Goal: Task Accomplishment & Management: Manage account settings

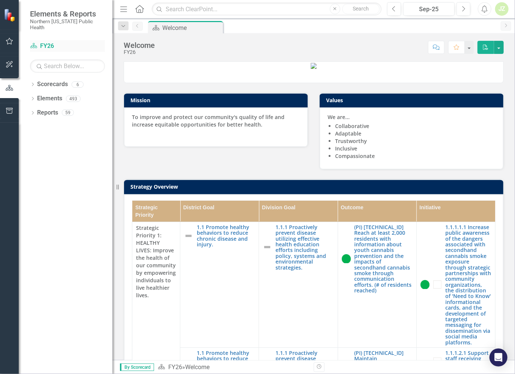
click at [51, 42] on link "Scorecard FY26" at bounding box center [67, 46] width 75 height 9
click at [33, 82] on div "Dropdown" at bounding box center [32, 85] width 5 height 6
click at [14, 46] on button "button" at bounding box center [9, 42] width 17 height 16
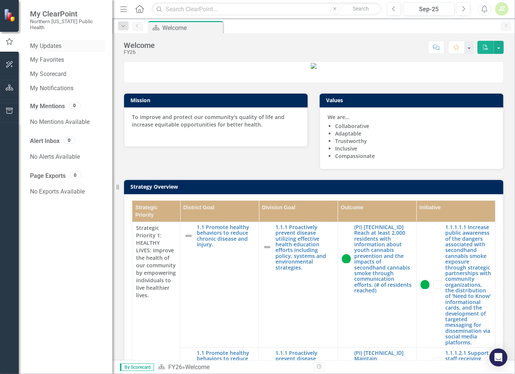
click at [56, 42] on link "My Updates" at bounding box center [67, 46] width 75 height 9
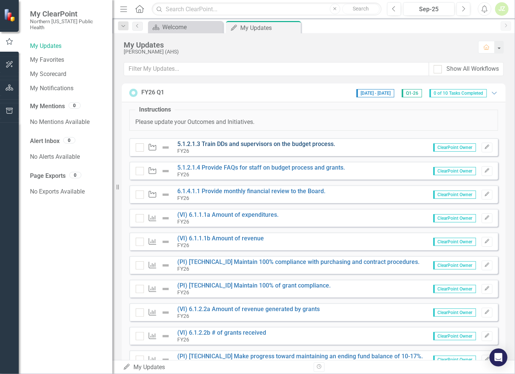
click at [278, 142] on link "5.1.2.1.3 Train DDs and supervisors on the budget process." at bounding box center [257, 143] width 158 height 7
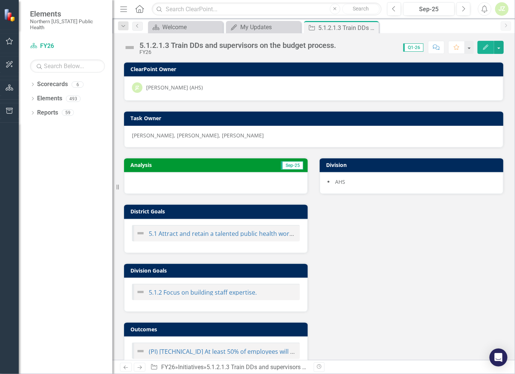
click at [255, 182] on div at bounding box center [216, 183] width 184 height 22
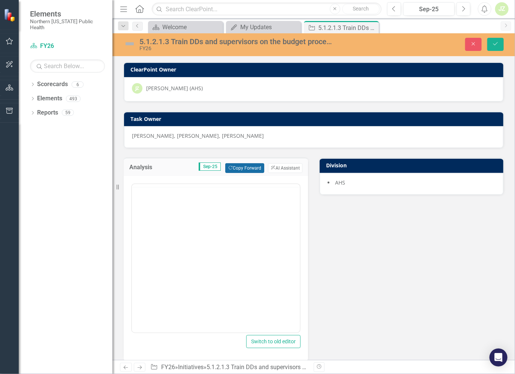
click at [248, 169] on button "Copy Forward Copy Forward" at bounding box center [244, 168] width 39 height 10
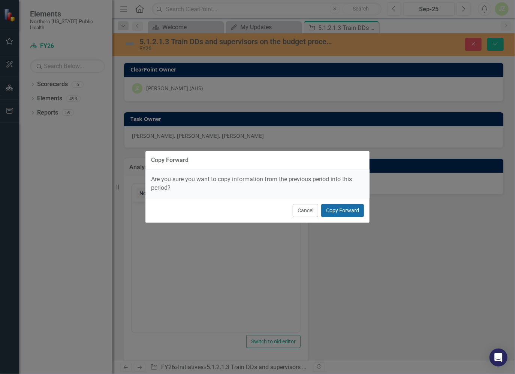
click at [332, 199] on button "Copy Forward" at bounding box center [342, 210] width 43 height 13
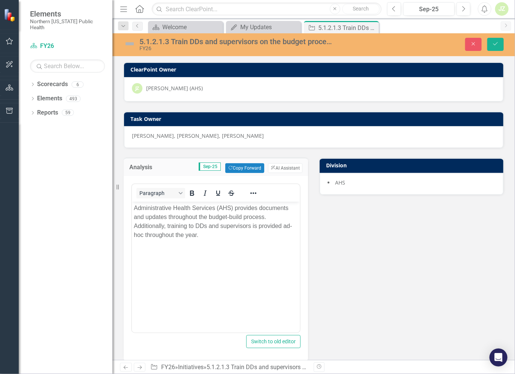
click at [129, 42] on img at bounding box center [130, 44] width 12 height 12
click at [132, 44] on img at bounding box center [130, 44] width 12 height 12
click at [133, 43] on img at bounding box center [130, 44] width 12 height 12
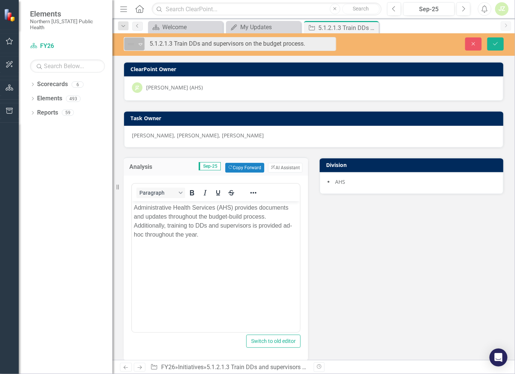
click at [139, 44] on icon "Expand" at bounding box center [140, 44] width 7 height 6
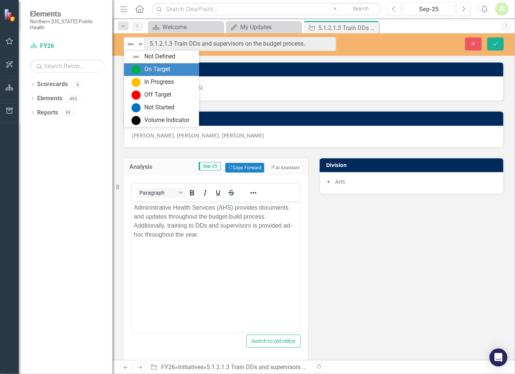
click at [143, 69] on div "On Target" at bounding box center [162, 69] width 63 height 9
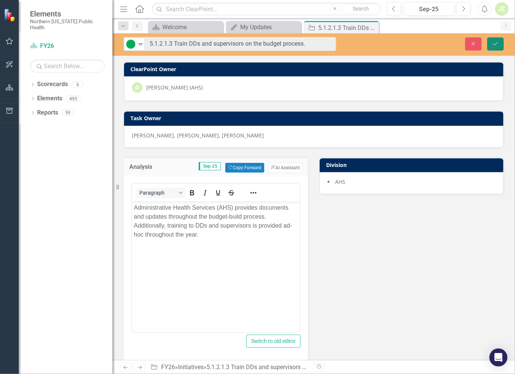
click at [455, 43] on icon "Save" at bounding box center [495, 43] width 7 height 5
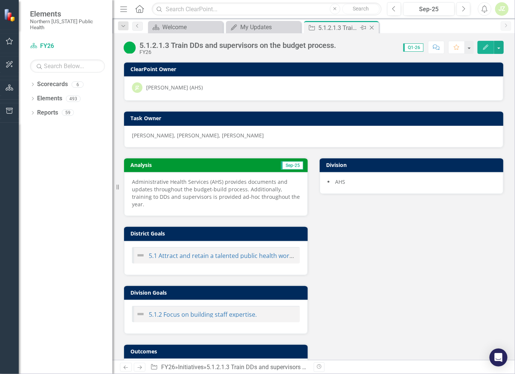
click at [369, 27] on icon "Close" at bounding box center [371, 28] width 7 height 6
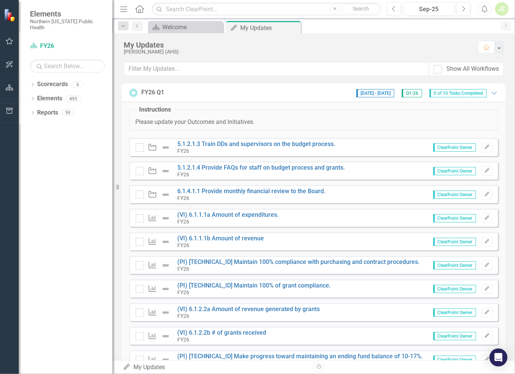
click at [352, 164] on div "Initiative 5.1.2.1.4 Provide FAQs for staff on budget process and grants. FY26 …" at bounding box center [313, 171] width 368 height 18
click at [332, 166] on link "5.1.2.1.4 Provide FAQs for staff on budget process and grants." at bounding box center [261, 167] width 167 height 7
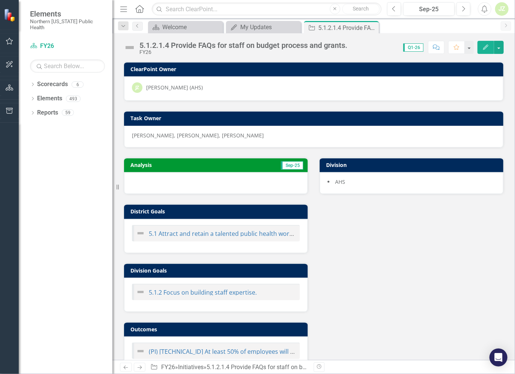
click at [274, 182] on div at bounding box center [216, 183] width 184 height 22
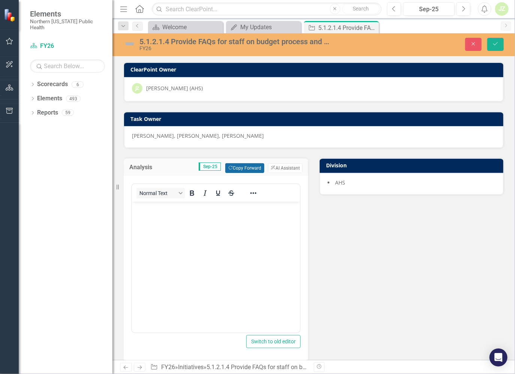
click at [246, 166] on button "Copy Forward Copy Forward" at bounding box center [244, 168] width 39 height 10
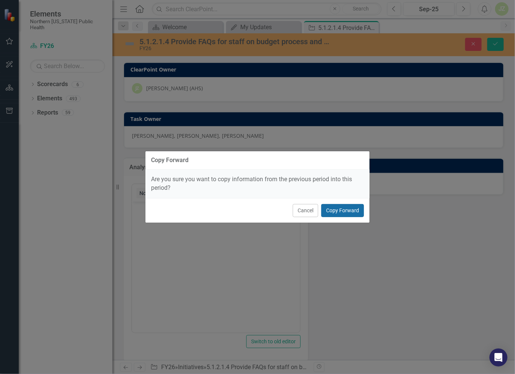
click at [339, 199] on button "Copy Forward" at bounding box center [342, 210] width 43 height 13
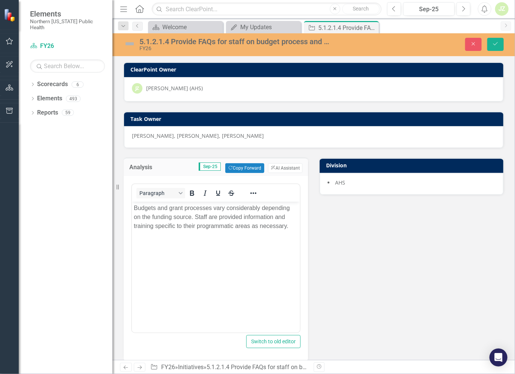
click at [132, 44] on img at bounding box center [130, 44] width 12 height 12
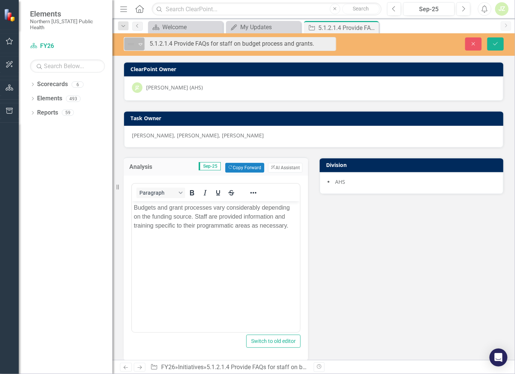
click at [142, 46] on icon "Expand" at bounding box center [140, 44] width 7 height 6
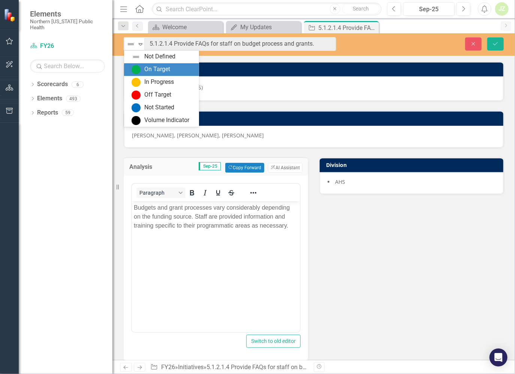
click at [149, 66] on div "On Target" at bounding box center [157, 69] width 26 height 9
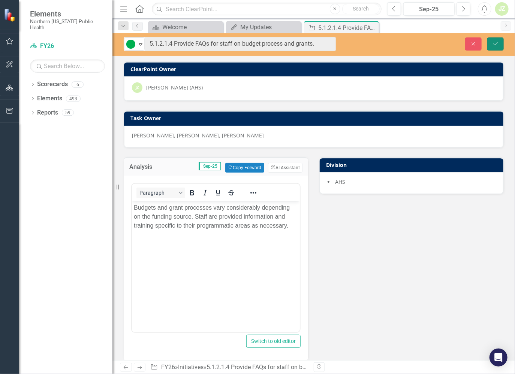
click at [455, 43] on button "Save" at bounding box center [495, 43] width 16 height 13
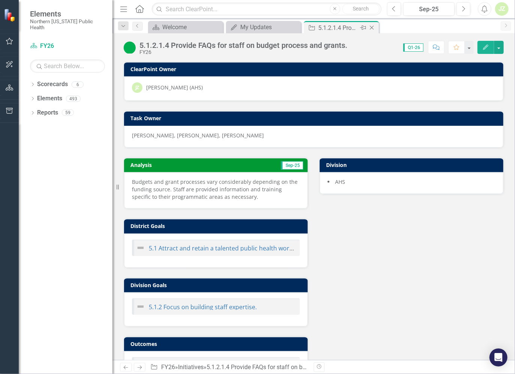
click at [370, 29] on icon "Close" at bounding box center [371, 28] width 7 height 6
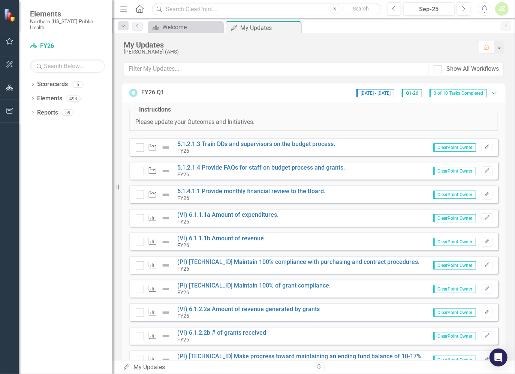
click at [285, 126] on fieldset "Instructions Please update your Outcomes and Initiatives." at bounding box center [313, 118] width 368 height 25
click at [131, 152] on div "Initiative 5.1.2.1.3 Train DDs and supervisors on the budget process. FY26 Clea…" at bounding box center [313, 147] width 368 height 18
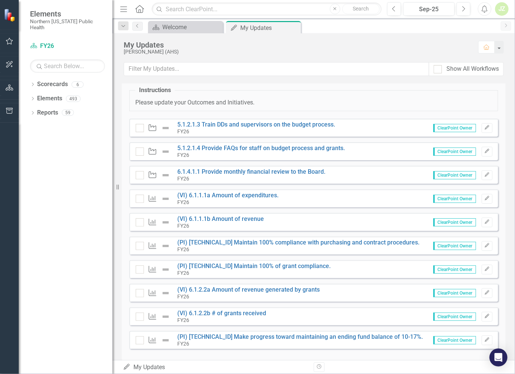
scroll to position [30, 0]
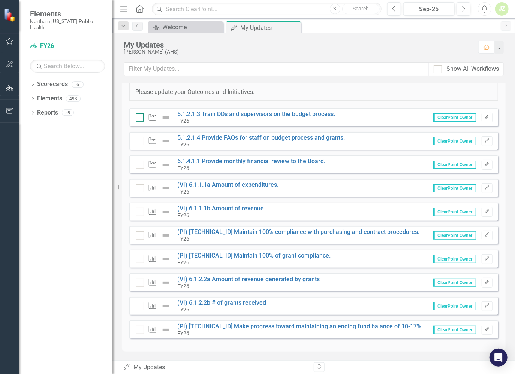
click at [140, 117] on input "checkbox" at bounding box center [138, 115] width 5 height 5
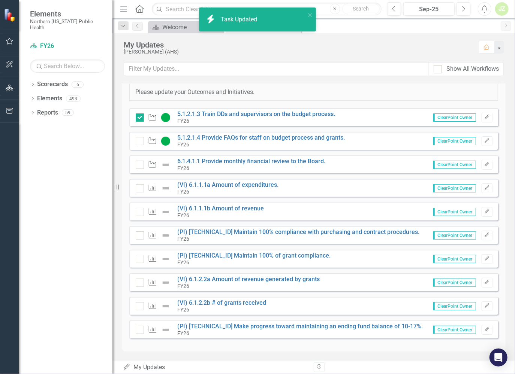
checkbox input "true"
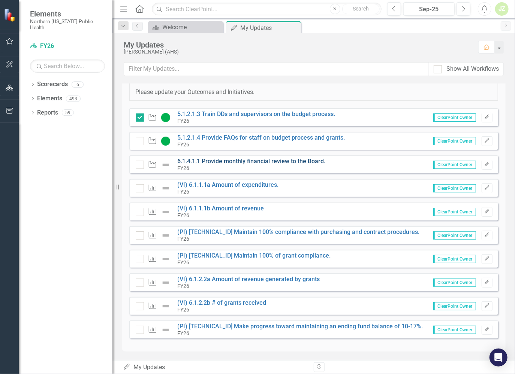
click at [311, 158] on link "6.1.4.1.1 Provide monthly financial review to the Board." at bounding box center [252, 161] width 148 height 7
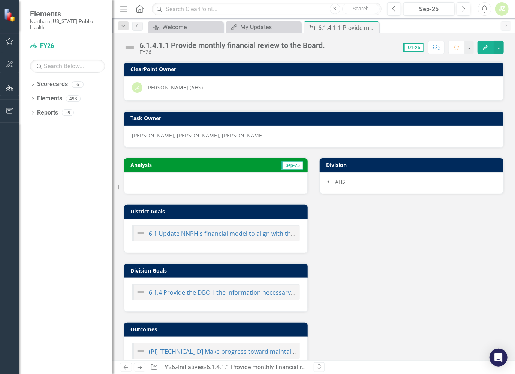
click at [275, 176] on div at bounding box center [216, 183] width 184 height 22
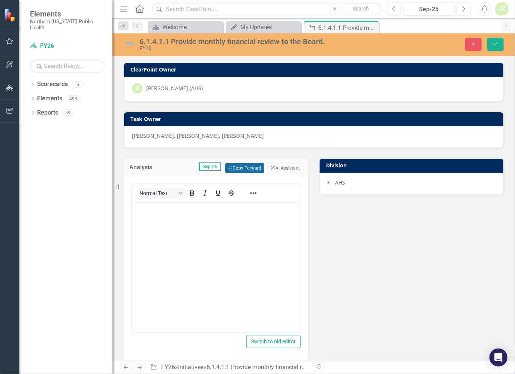
click at [252, 167] on button "Copy Forward Copy Forward" at bounding box center [244, 168] width 39 height 10
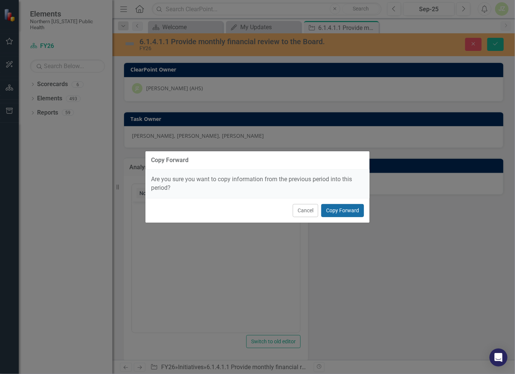
click at [337, 199] on button "Copy Forward" at bounding box center [342, 210] width 43 height 13
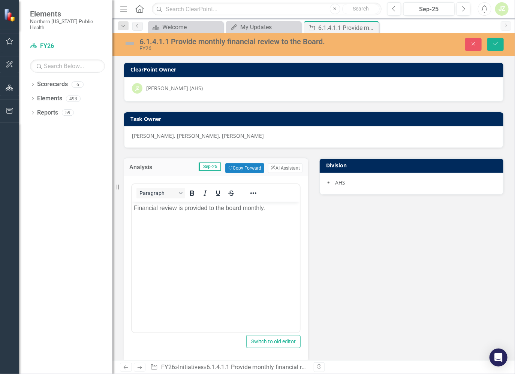
click at [134, 42] on img at bounding box center [130, 44] width 12 height 12
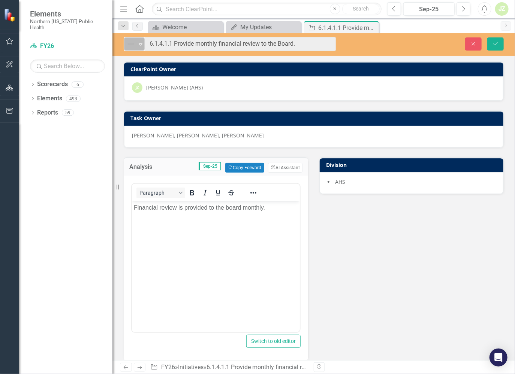
click at [143, 45] on icon "Expand" at bounding box center [140, 44] width 7 height 6
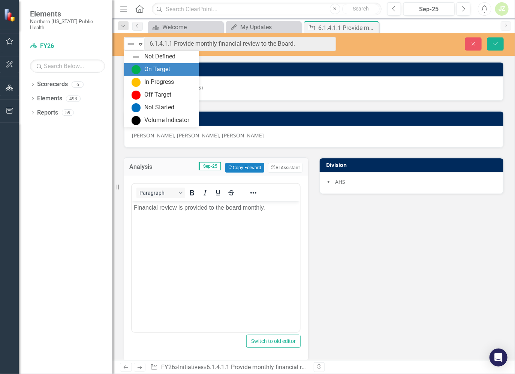
click at [149, 64] on div "On Target" at bounding box center [161, 69] width 75 height 13
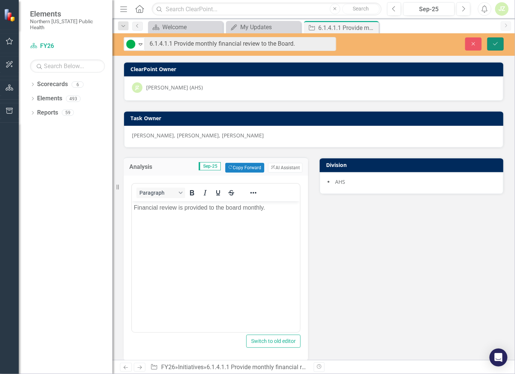
click at [455, 42] on button "Save" at bounding box center [495, 43] width 16 height 13
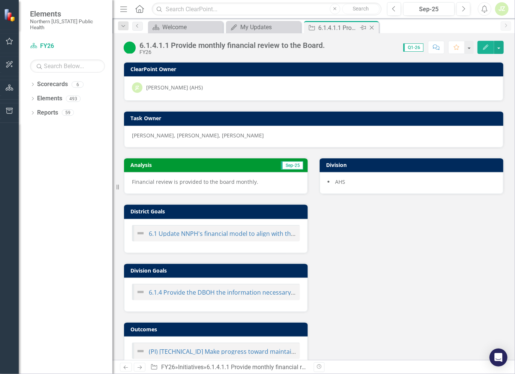
click at [373, 28] on icon "Close" at bounding box center [371, 28] width 7 height 6
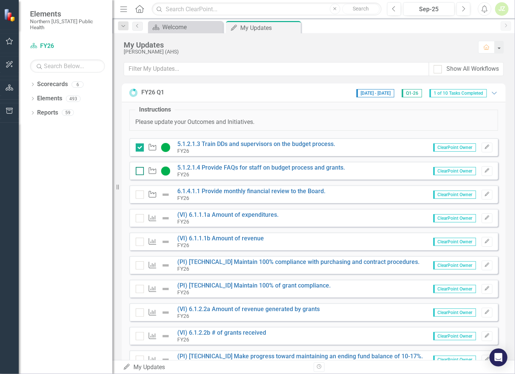
click at [140, 170] on input "checkbox" at bounding box center [138, 169] width 5 height 5
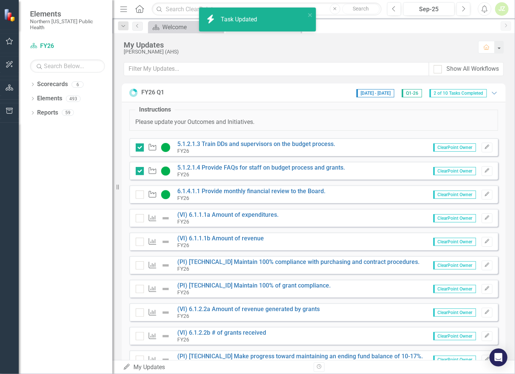
checkbox input "true"
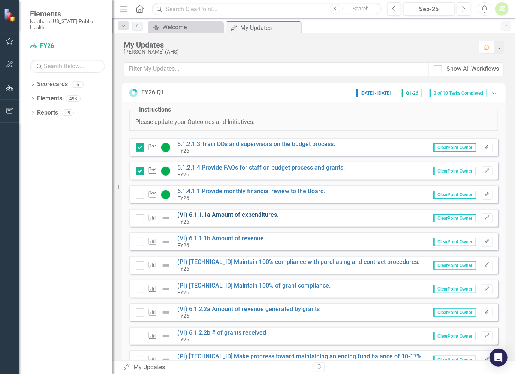
click at [250, 199] on link "(VI) 6.1.1.1a Amount of expenditures." at bounding box center [228, 214] width 101 height 7
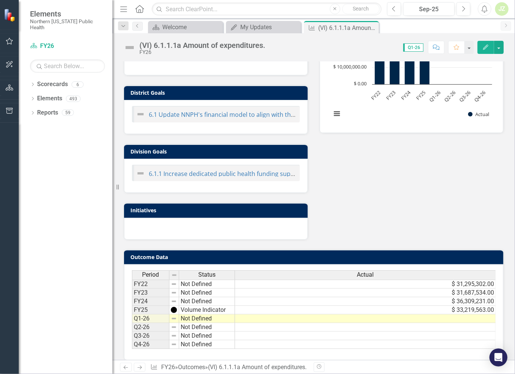
scroll to position [170, 0]
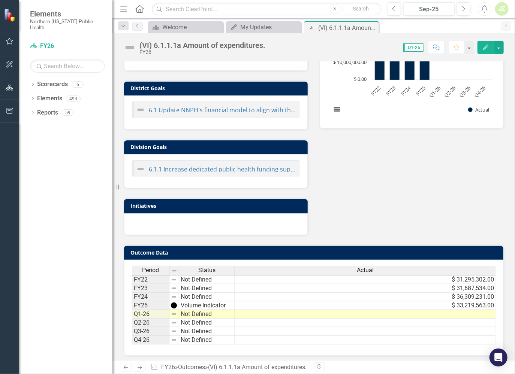
click at [455, 199] on td at bounding box center [365, 314] width 261 height 9
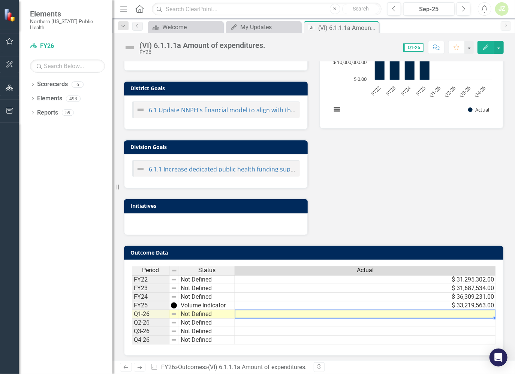
click at [392, 199] on td at bounding box center [365, 314] width 261 height 9
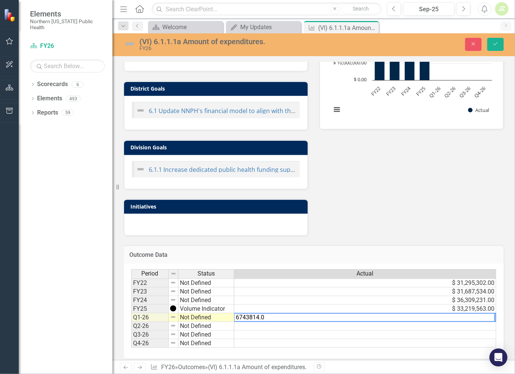
type textarea "6743814.00"
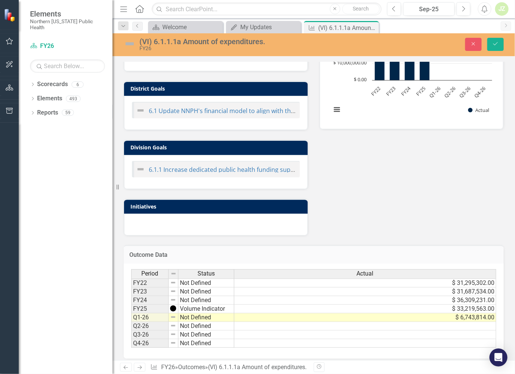
click at [131, 43] on img at bounding box center [130, 44] width 12 height 12
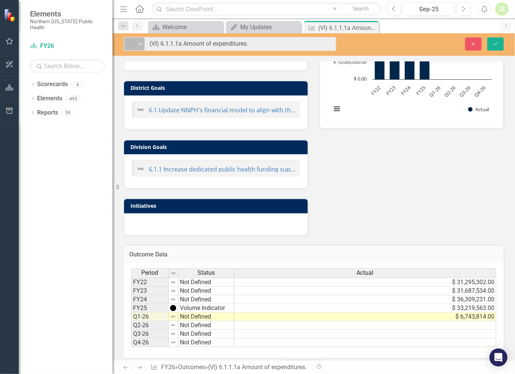
click at [139, 44] on icon at bounding box center [141, 44] width 4 height 2
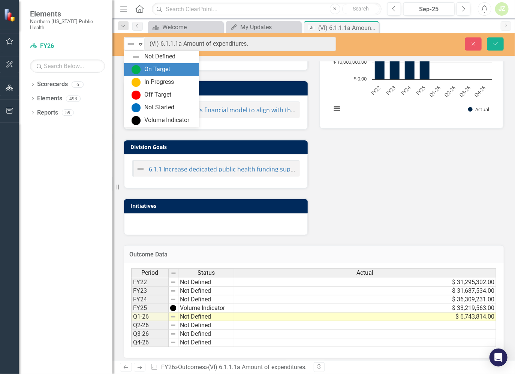
click at [144, 67] on div "On Target" at bounding box center [162, 69] width 63 height 9
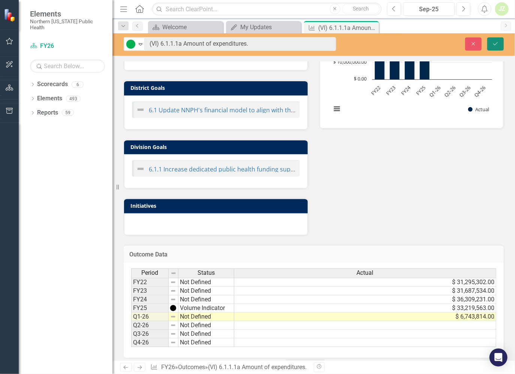
click at [455, 43] on icon "submit" at bounding box center [495, 43] width 4 height 3
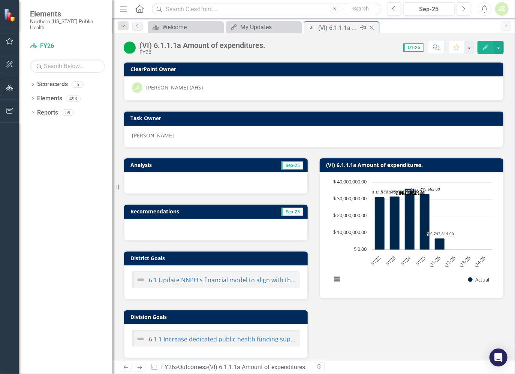
click at [372, 29] on icon "Close" at bounding box center [371, 28] width 7 height 6
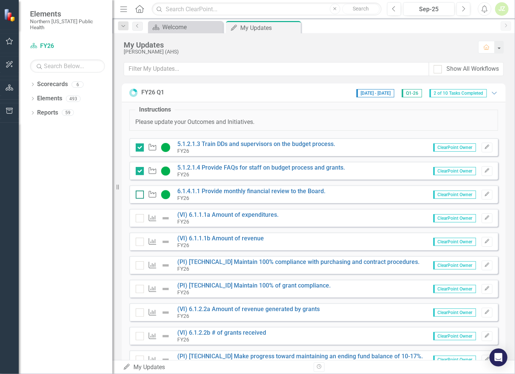
click at [140, 194] on input "checkbox" at bounding box center [138, 193] width 5 height 5
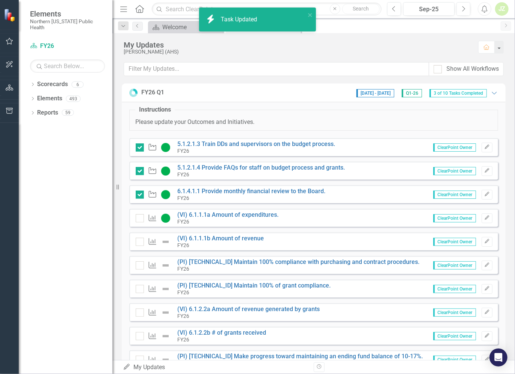
checkbox input "true"
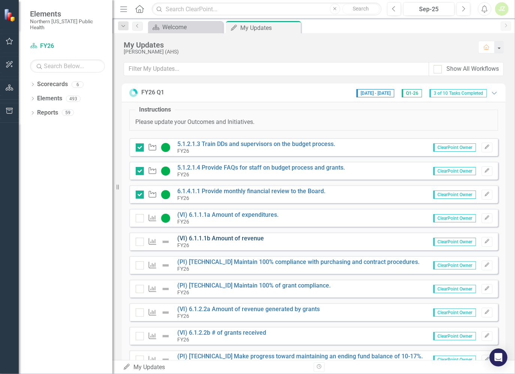
click at [229, 199] on link "(VI) 6.1.1.1b Amount of revenue" at bounding box center [221, 238] width 87 height 7
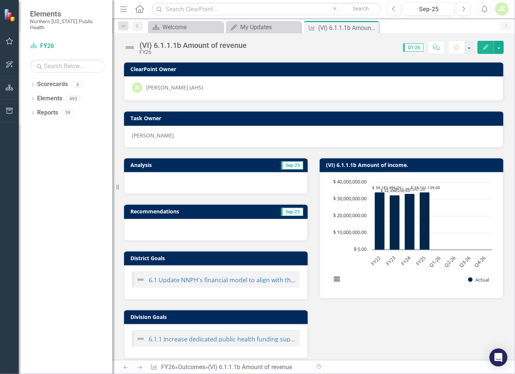
scroll to position [170, 0]
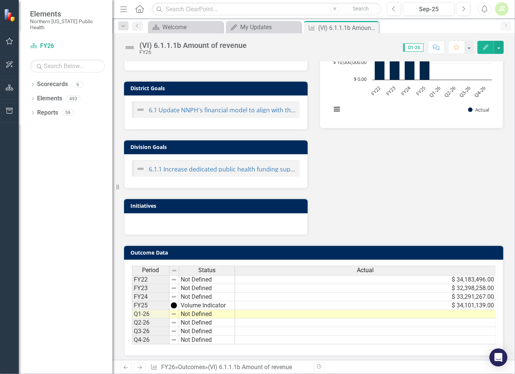
click at [338, 199] on td at bounding box center [365, 314] width 261 height 9
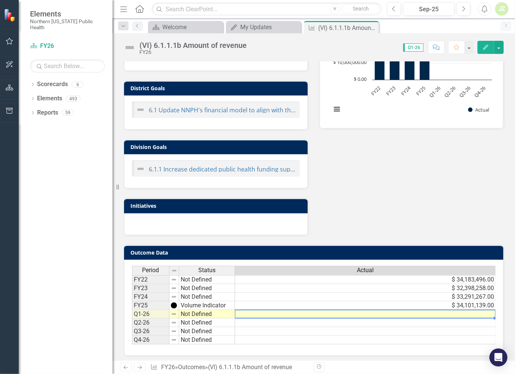
click at [338, 199] on td at bounding box center [365, 314] width 261 height 9
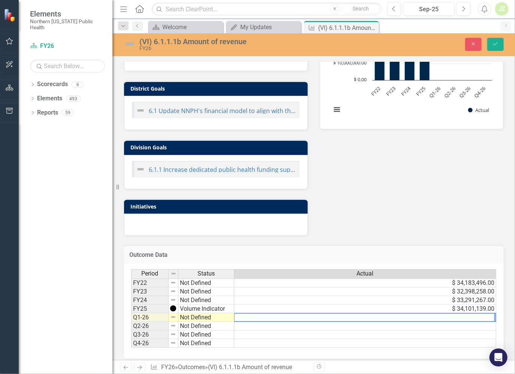
click at [338, 199] on textarea at bounding box center [364, 317] width 261 height 9
click at [322, 199] on textarea at bounding box center [364, 317] width 261 height 9
type textarea "6743814.00"
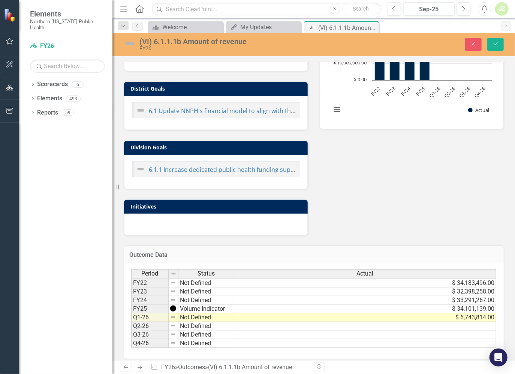
click at [133, 42] on img at bounding box center [130, 44] width 12 height 12
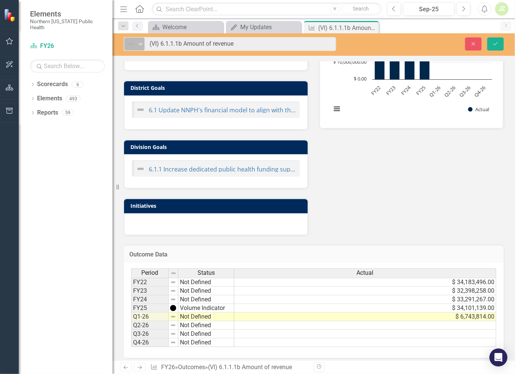
click at [139, 44] on icon "Expand" at bounding box center [140, 44] width 7 height 6
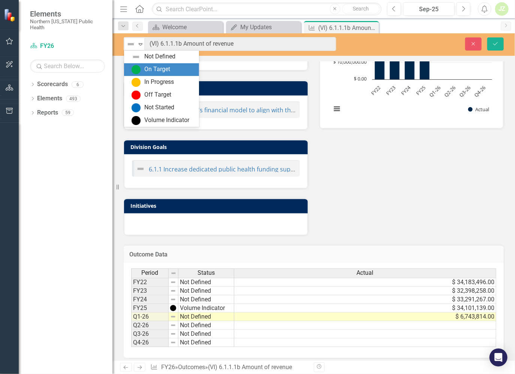
click at [145, 68] on div "On Target" at bounding box center [157, 69] width 26 height 9
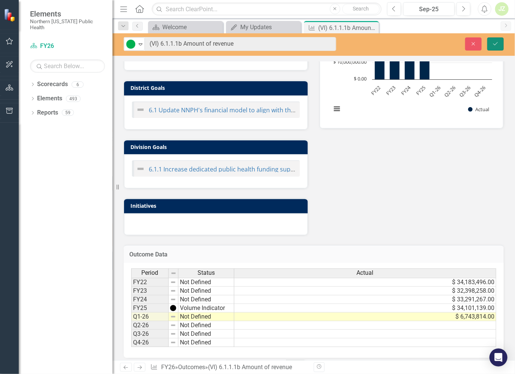
drag, startPoint x: 491, startPoint y: 40, endPoint x: 443, endPoint y: 86, distance: 65.9
click at [455, 40] on button "Save" at bounding box center [495, 43] width 16 height 13
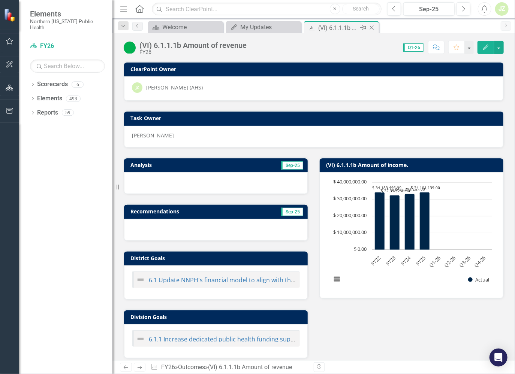
click at [373, 26] on icon at bounding box center [372, 28] width 4 height 4
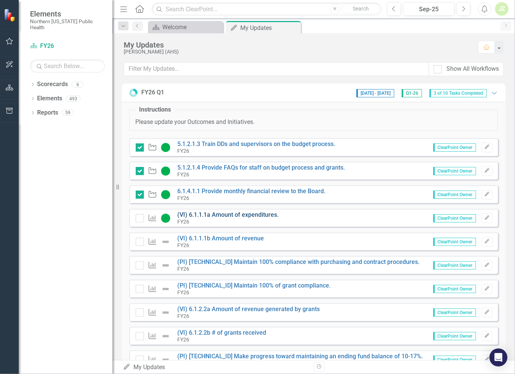
click at [268, 199] on link "(VI) 6.1.1.1a Amount of expenditures." at bounding box center [228, 214] width 101 height 7
click at [267, 199] on link "(VI) 6.1.1.1a Amount of expenditures." at bounding box center [228, 214] width 101 height 7
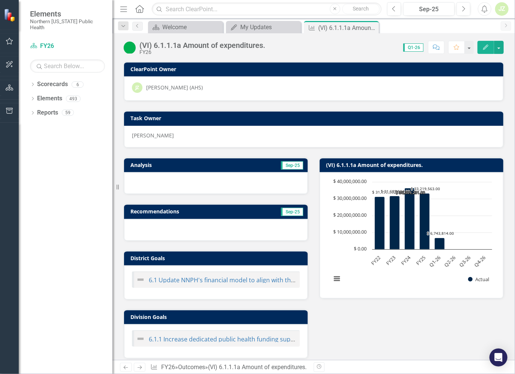
scroll to position [170, 0]
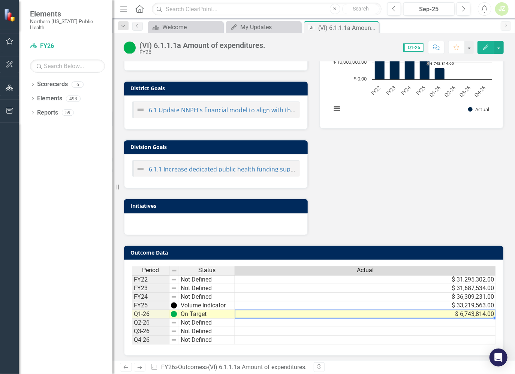
click at [421, 199] on td "$ 6,743,814.00" at bounding box center [365, 314] width 261 height 9
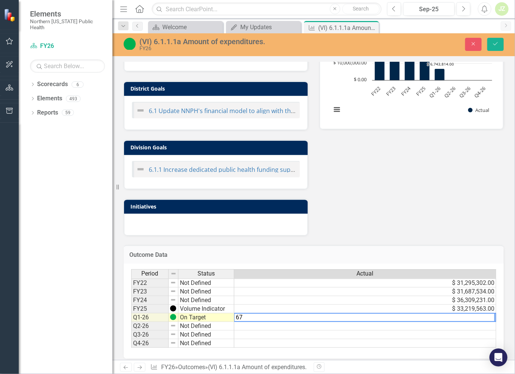
type textarea "6"
type textarea "8054868.00"
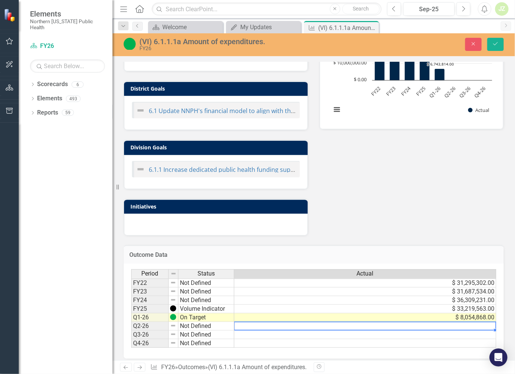
click at [194, 199] on td "On Target" at bounding box center [206, 317] width 56 height 9
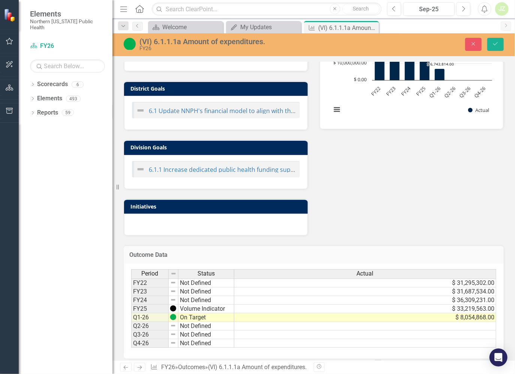
click at [131, 45] on img at bounding box center [130, 44] width 12 height 12
click at [135, 44] on img at bounding box center [130, 44] width 12 height 12
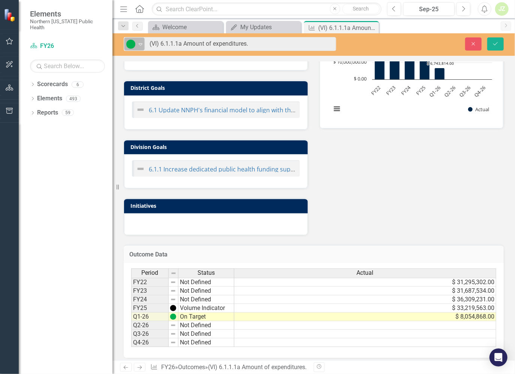
click at [143, 42] on icon "Expand" at bounding box center [140, 44] width 7 height 6
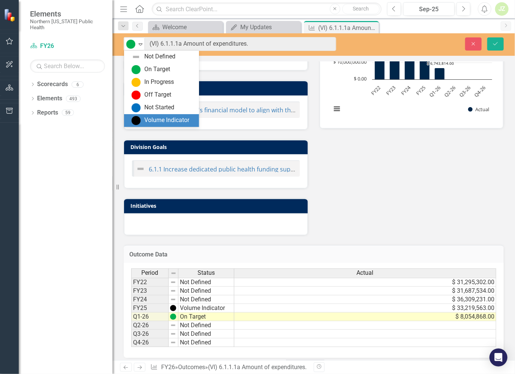
click at [160, 119] on div "Volume Indicator" at bounding box center [166, 120] width 45 height 9
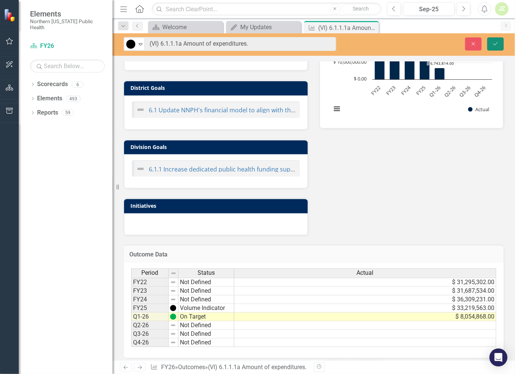
click at [455, 42] on button "Save" at bounding box center [495, 43] width 16 height 13
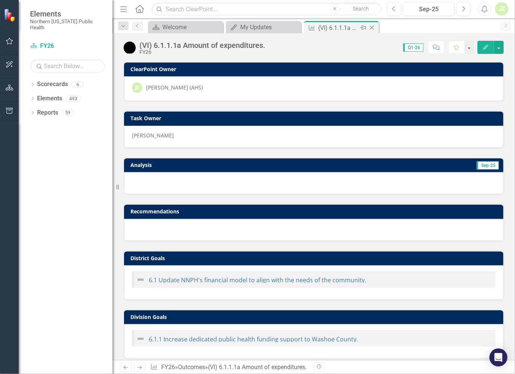
click at [374, 28] on icon "Close" at bounding box center [371, 28] width 7 height 6
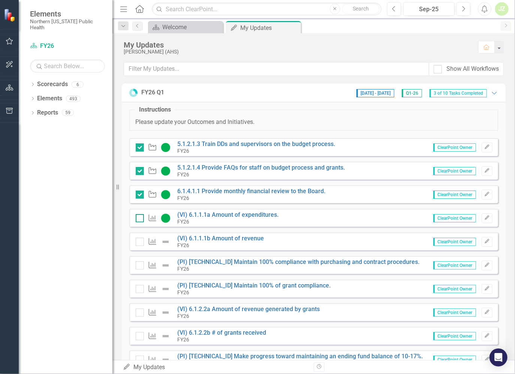
click at [140, 199] on input "checkbox" at bounding box center [138, 216] width 5 height 5
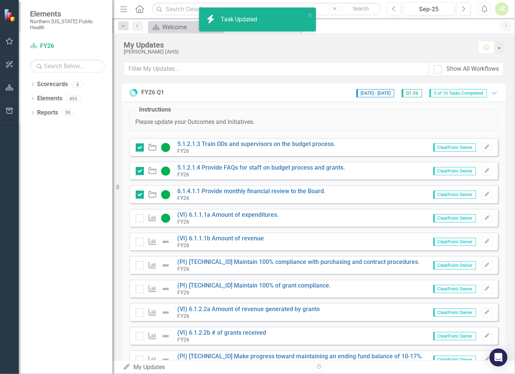
checkbox input "true"
click at [216, 199] on link "(VI) 6.1.1.1b Amount of revenue" at bounding box center [221, 238] width 87 height 7
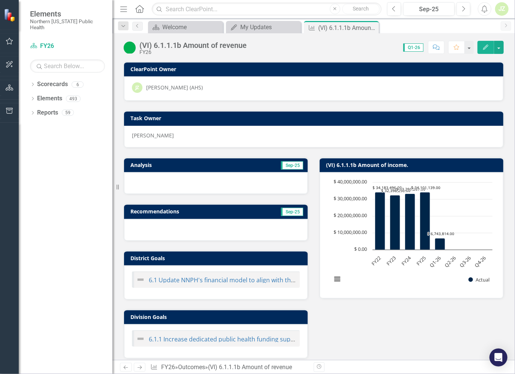
click at [133, 49] on img at bounding box center [130, 48] width 12 height 12
click at [140, 48] on div "(VI) 6.1.1.1b Amount of revenue" at bounding box center [192, 45] width 107 height 8
click at [134, 46] on img at bounding box center [130, 48] width 12 height 12
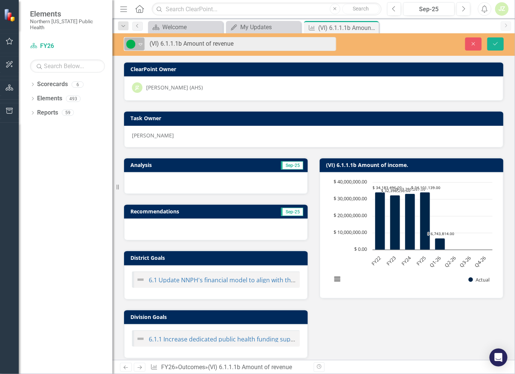
click at [142, 46] on icon "Expand" at bounding box center [140, 44] width 7 height 6
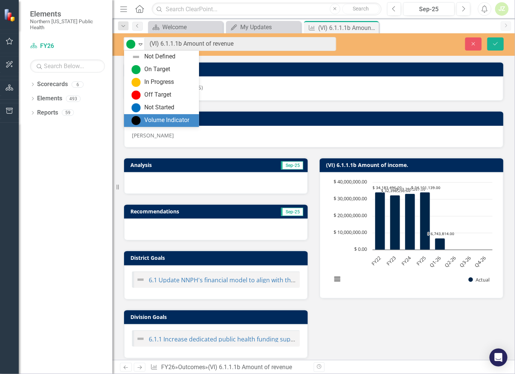
drag, startPoint x: 148, startPoint y: 121, endPoint x: 157, endPoint y: 121, distance: 8.2
click at [149, 121] on div "Volume Indicator" at bounding box center [166, 120] width 45 height 9
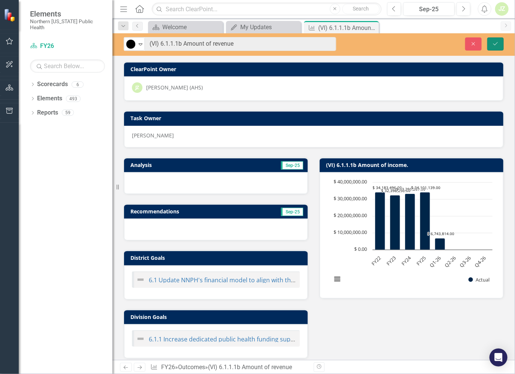
click at [455, 41] on icon "Save" at bounding box center [495, 43] width 7 height 5
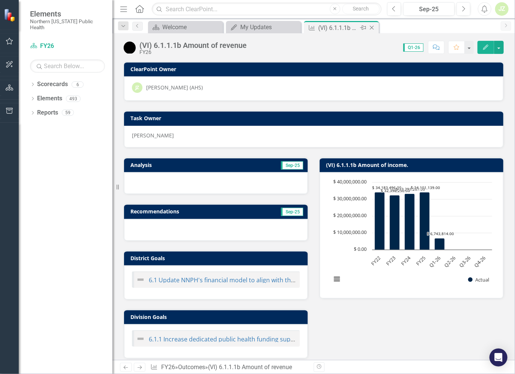
click at [372, 26] on icon "Close" at bounding box center [371, 28] width 7 height 6
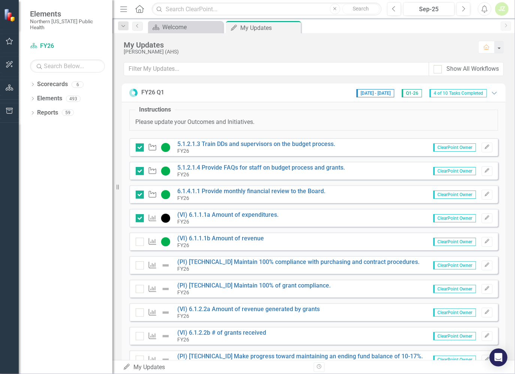
scroll to position [30, 0]
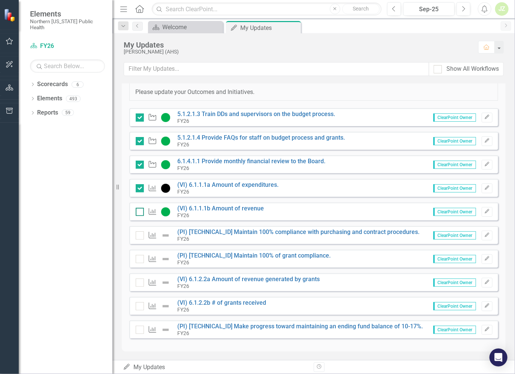
click at [139, 199] on input "checkbox" at bounding box center [138, 210] width 5 height 5
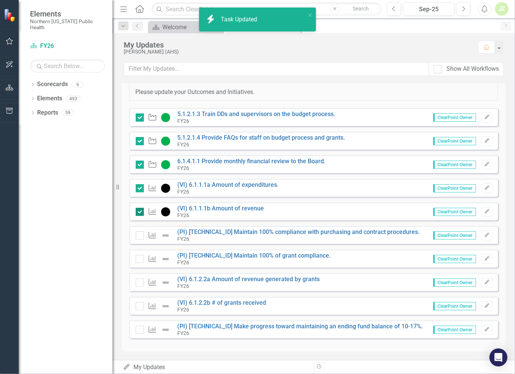
checkbox input "true"
click at [249, 199] on link "(PI) [TECHNICAL_ID] Maintain 100% compliance with purchasing and contract proce…" at bounding box center [299, 231] width 242 height 7
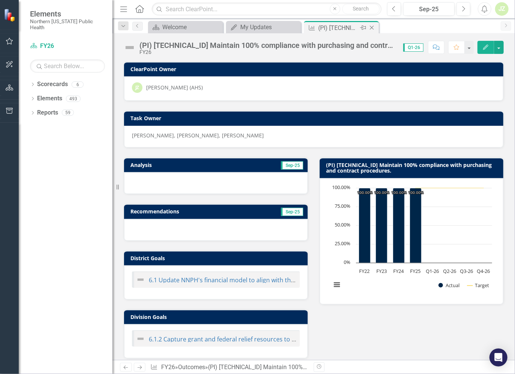
click at [372, 28] on icon at bounding box center [372, 28] width 4 height 4
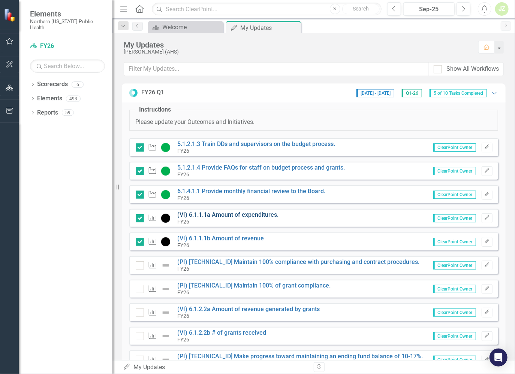
click at [239, 199] on link "(VI) 6.1.1.1a Amount of expenditures." at bounding box center [228, 214] width 101 height 7
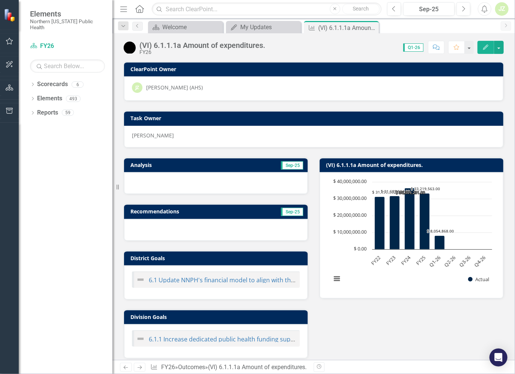
click at [221, 181] on div at bounding box center [216, 183] width 184 height 22
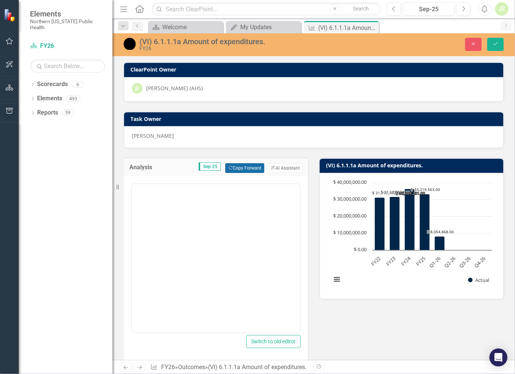
click at [251, 167] on button "Copy Forward Copy Forward" at bounding box center [244, 168] width 39 height 10
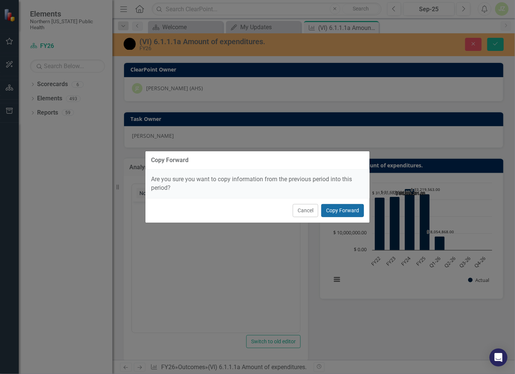
click at [337, 199] on button "Copy Forward" at bounding box center [342, 210] width 43 height 13
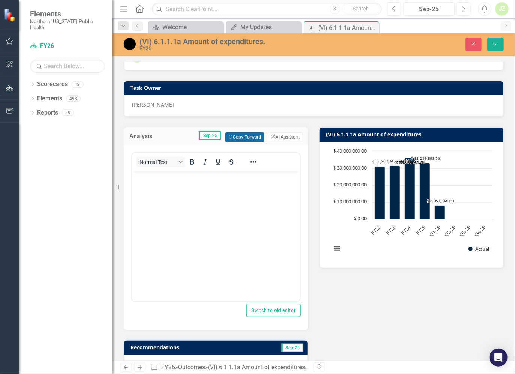
scroll to position [43, 0]
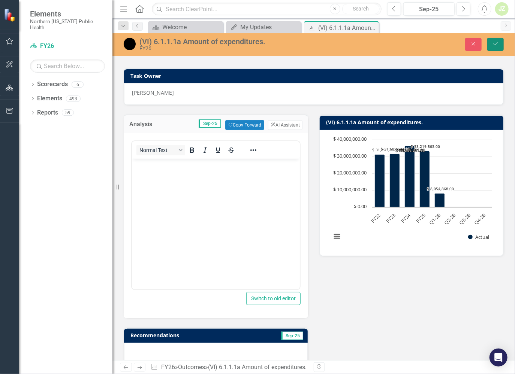
click at [455, 47] on button "Save" at bounding box center [495, 44] width 16 height 13
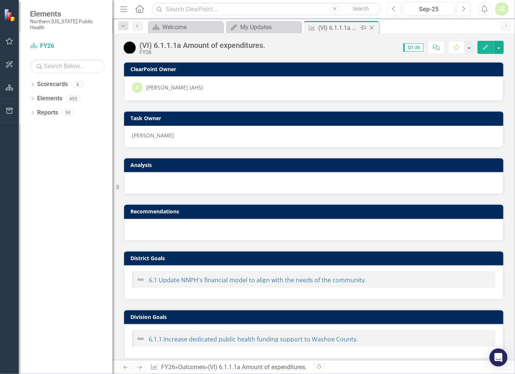
click at [374, 28] on icon "Close" at bounding box center [371, 28] width 7 height 6
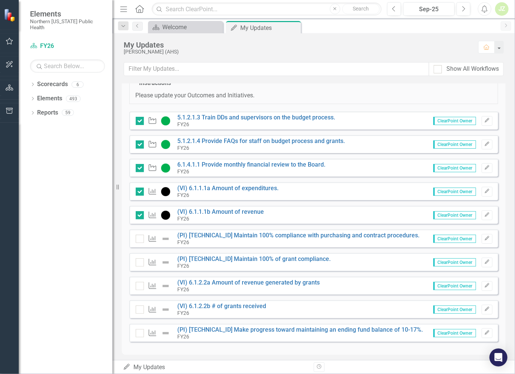
scroll to position [30, 0]
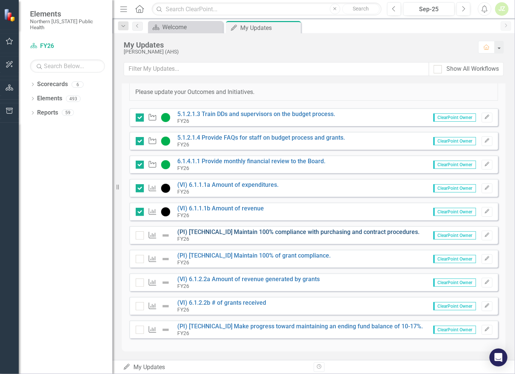
click at [251, 199] on link "(PI) [TECHNICAL_ID] Maintain 100% compliance with purchasing and contract proce…" at bounding box center [299, 231] width 242 height 7
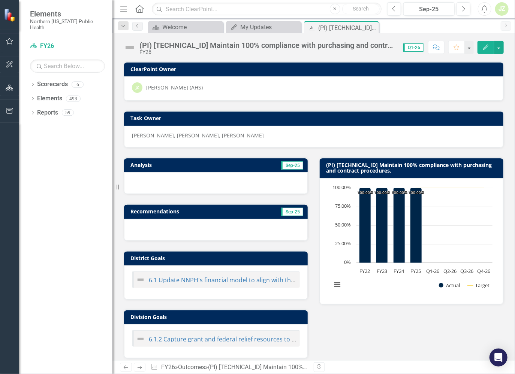
click at [251, 181] on div at bounding box center [216, 183] width 184 height 22
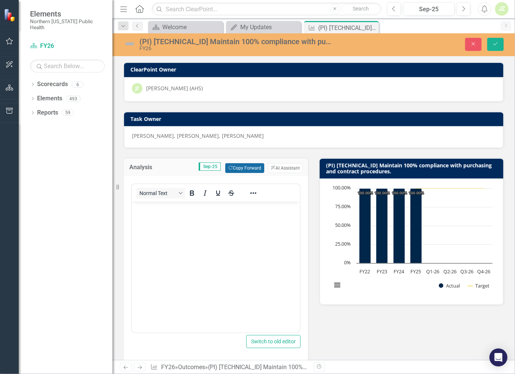
click at [245, 167] on button "Copy Forward Copy Forward" at bounding box center [244, 168] width 39 height 10
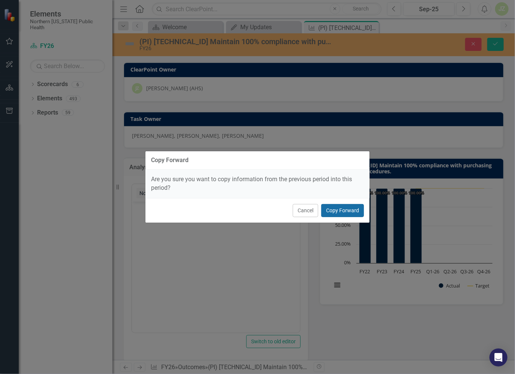
click at [339, 199] on button "Copy Forward" at bounding box center [342, 210] width 43 height 13
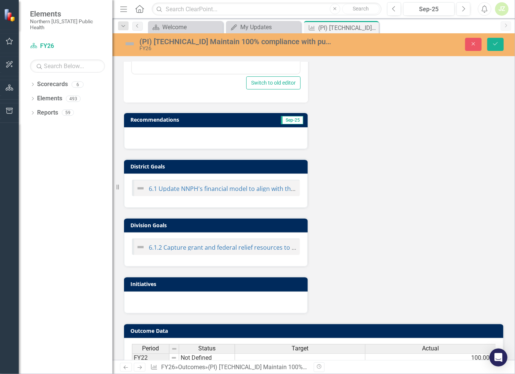
scroll to position [337, 0]
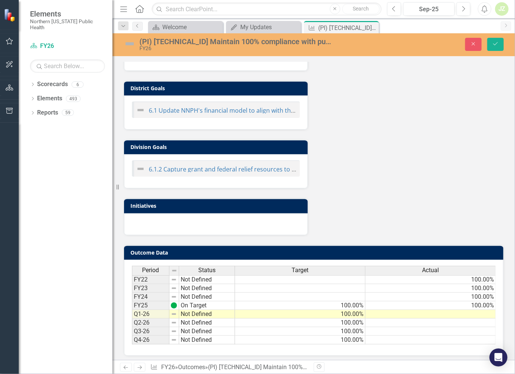
click at [389, 199] on td at bounding box center [430, 314] width 130 height 9
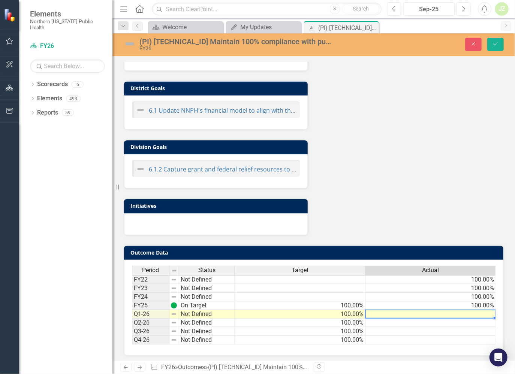
click at [389, 199] on td at bounding box center [430, 314] width 130 height 9
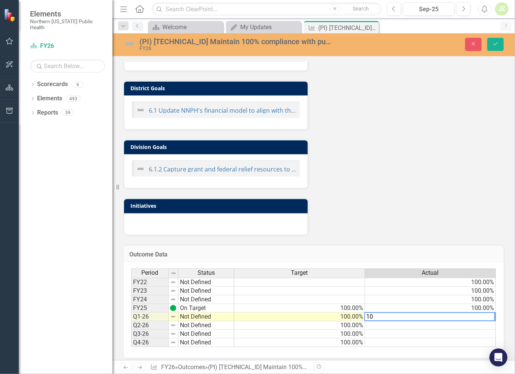
type textarea "100"
click at [455, 45] on icon "Save" at bounding box center [495, 43] width 7 height 5
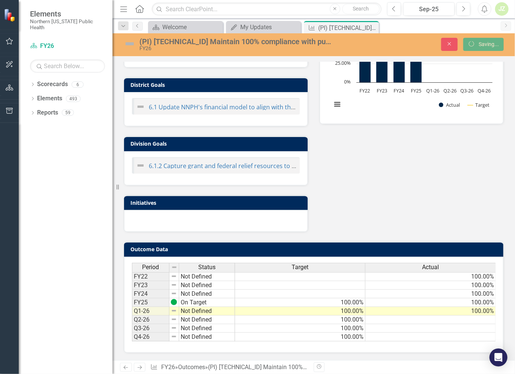
scroll to position [0, 0]
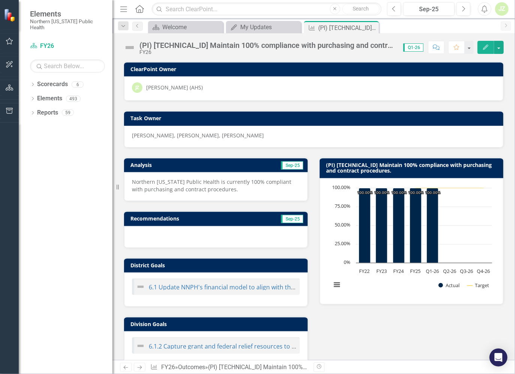
click at [134, 47] on img at bounding box center [130, 48] width 12 height 12
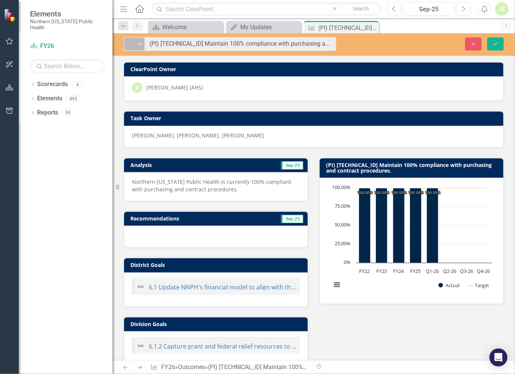
click at [142, 43] on icon "Expand" at bounding box center [140, 44] width 7 height 6
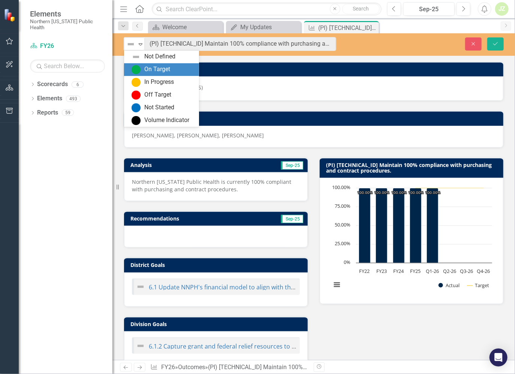
click at [155, 69] on div "On Target" at bounding box center [157, 69] width 26 height 9
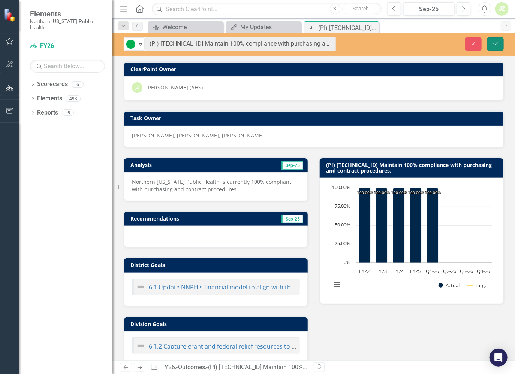
click at [455, 40] on button "Save" at bounding box center [495, 43] width 16 height 13
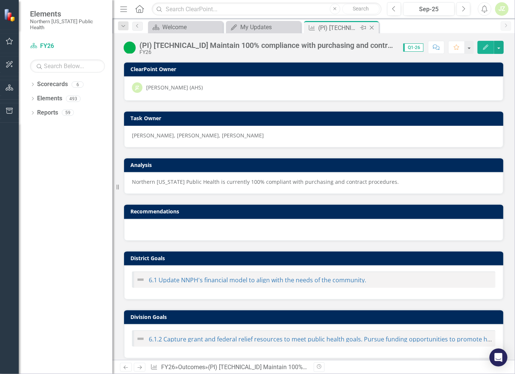
click at [373, 27] on icon "Close" at bounding box center [371, 28] width 7 height 6
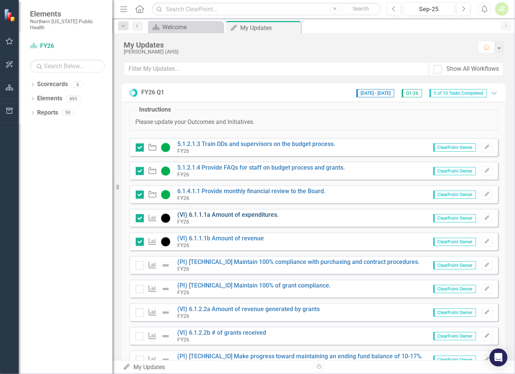
scroll to position [30, 0]
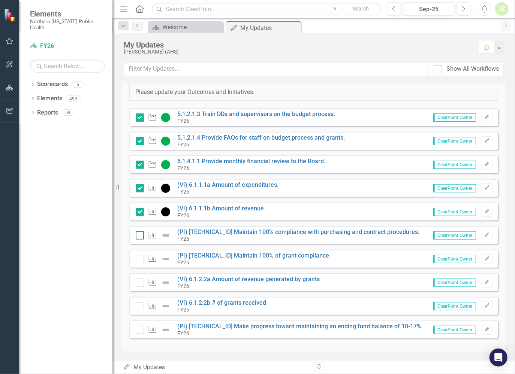
click at [140, 199] on input "checkbox" at bounding box center [138, 233] width 5 height 5
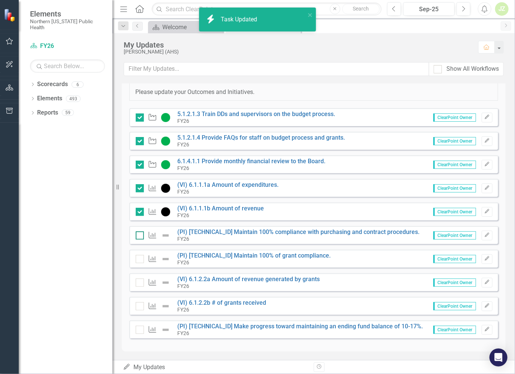
checkbox input "true"
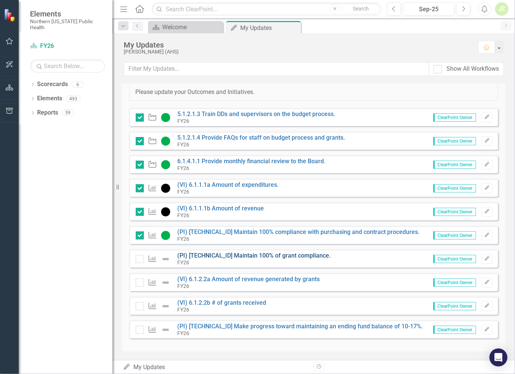
click at [230, 199] on link "(PI) [TECHNICAL_ID] Maintain 100% of grant compliance." at bounding box center [254, 255] width 153 height 7
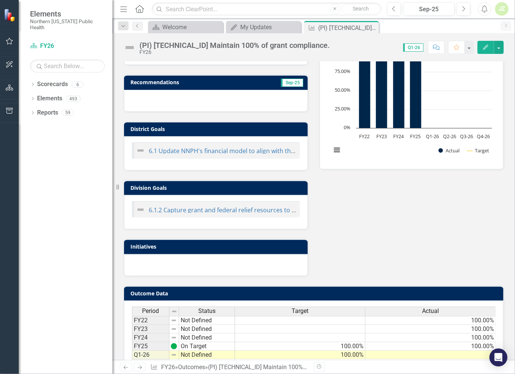
scroll to position [43, 0]
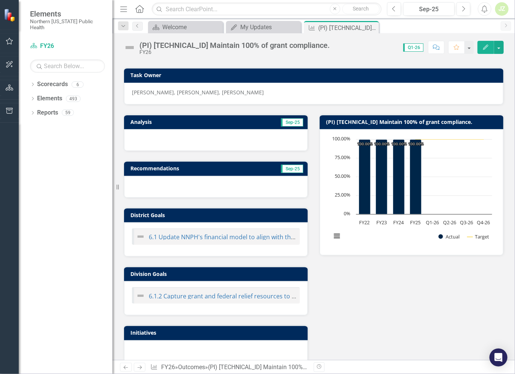
click at [227, 136] on div at bounding box center [216, 140] width 184 height 22
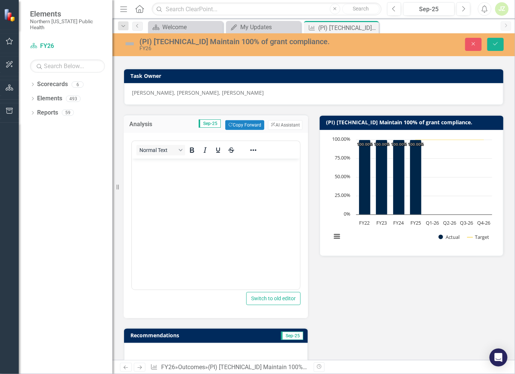
scroll to position [0, 0]
click at [246, 123] on button "Copy Forward Copy Forward" at bounding box center [244, 125] width 39 height 10
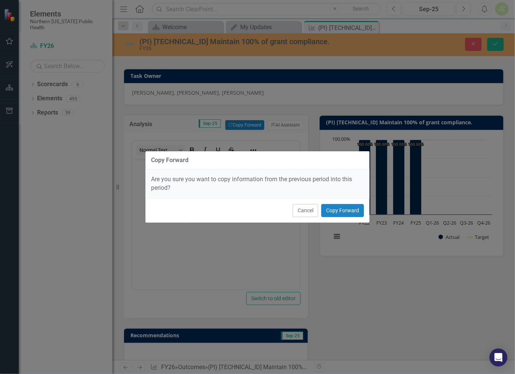
scroll to position [43, 0]
click at [338, 199] on button "Copy Forward" at bounding box center [342, 210] width 43 height 13
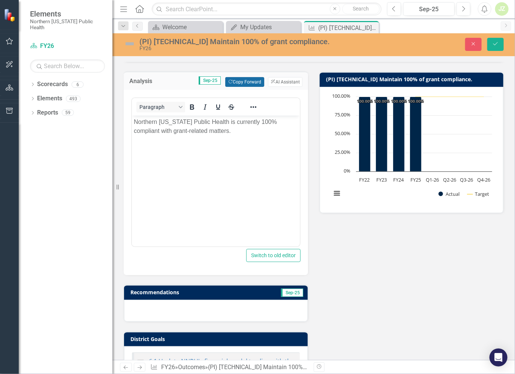
scroll to position [337, 0]
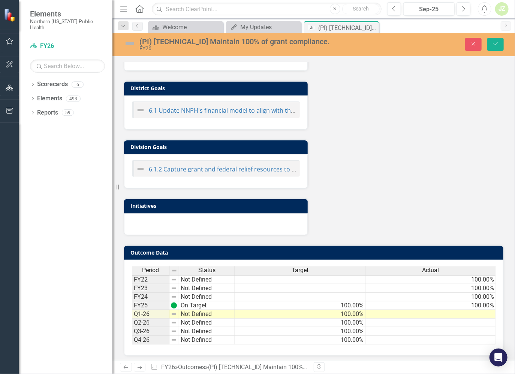
click at [132, 199] on div "Period Status Target Actual FY22 Not Defined 100.00% FY23 Not Defined 100.00% F…" at bounding box center [132, 305] width 0 height 79
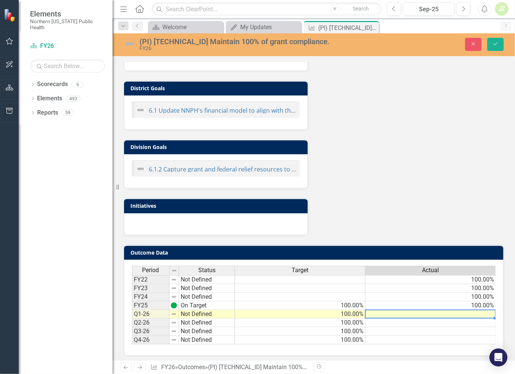
click at [418, 199] on div at bounding box center [430, 310] width 130 height 1
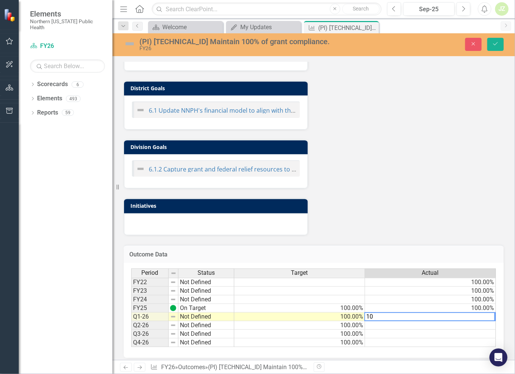
type textarea "100"
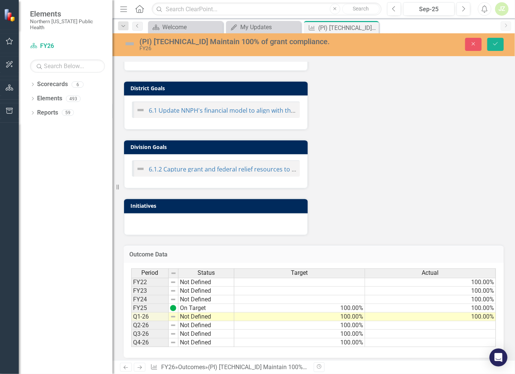
click at [134, 43] on img at bounding box center [130, 44] width 12 height 12
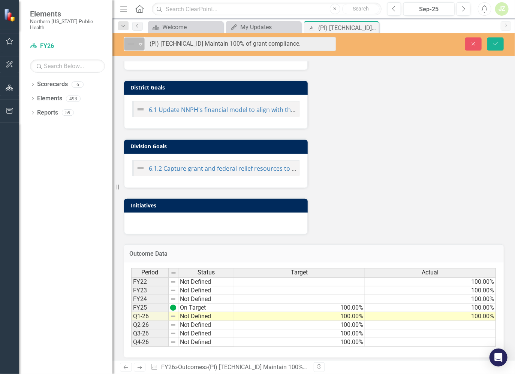
click at [139, 44] on icon "Expand" at bounding box center [140, 44] width 7 height 6
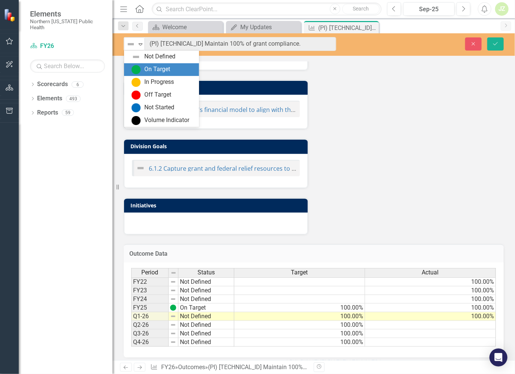
click at [136, 67] on img at bounding box center [135, 69] width 9 height 9
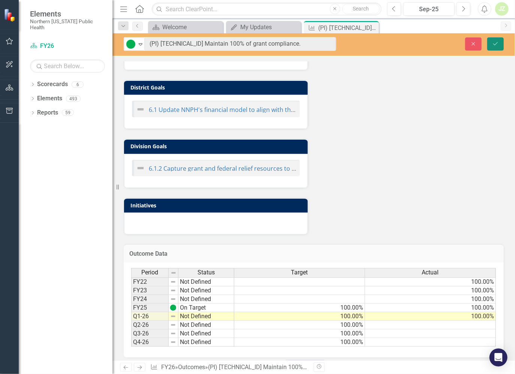
click at [455, 46] on button "Save" at bounding box center [495, 43] width 16 height 13
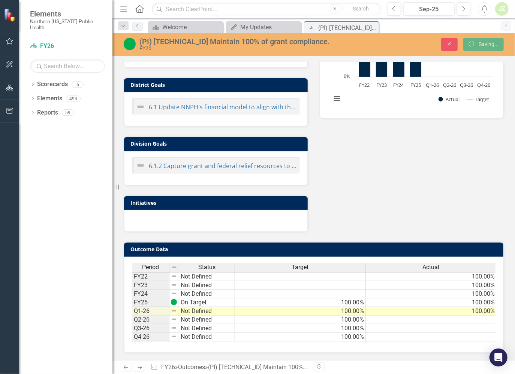
scroll to position [178, 0]
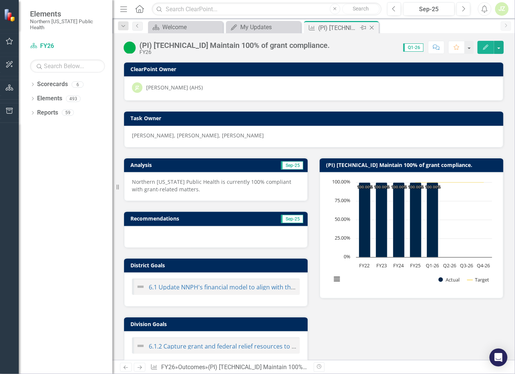
click at [371, 28] on icon at bounding box center [372, 28] width 4 height 4
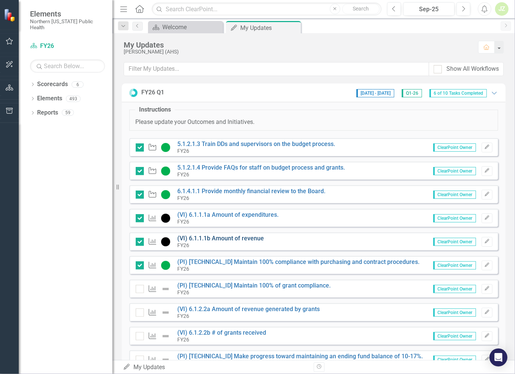
scroll to position [30, 0]
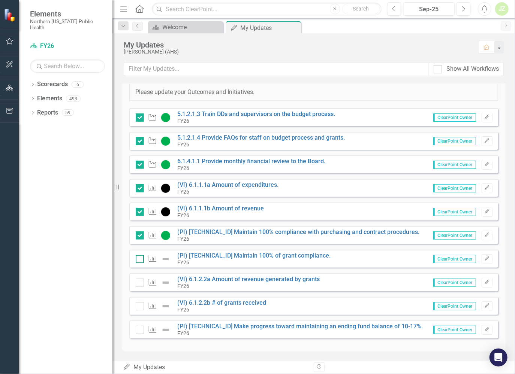
click at [142, 199] on div at bounding box center [140, 259] width 8 height 8
click at [140, 199] on input "checkbox" at bounding box center [138, 257] width 5 height 5
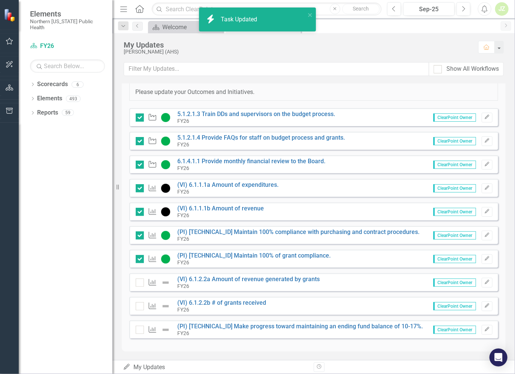
checkbox input "true"
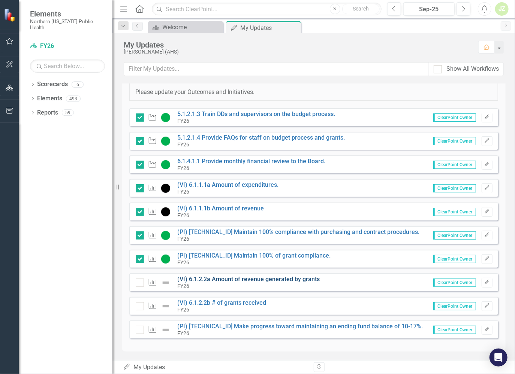
click at [216, 199] on link "(VI) 6.1.2.2a Amount of revenue generated by grants" at bounding box center [249, 279] width 142 height 7
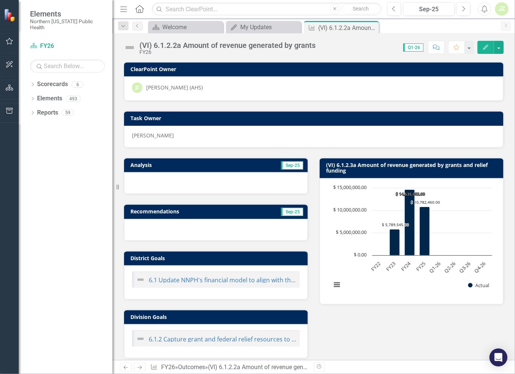
click at [241, 179] on div at bounding box center [216, 183] width 184 height 22
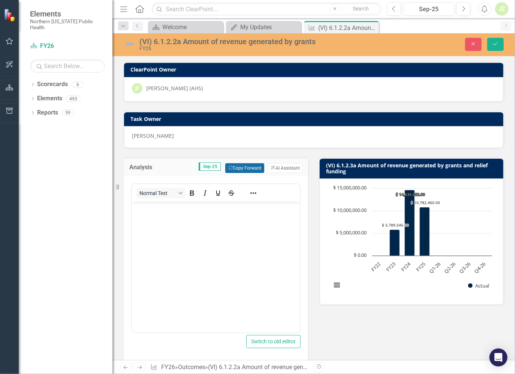
click at [239, 167] on button "Copy Forward Copy Forward" at bounding box center [244, 168] width 39 height 10
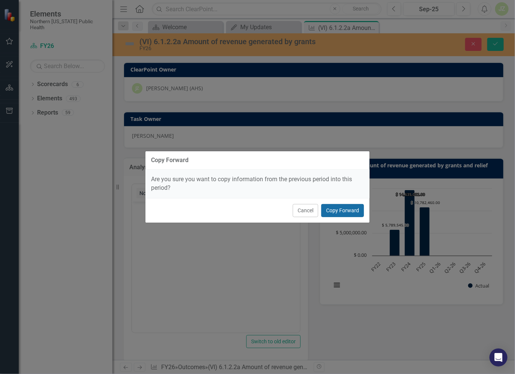
click at [332, 199] on button "Copy Forward" at bounding box center [342, 210] width 43 height 13
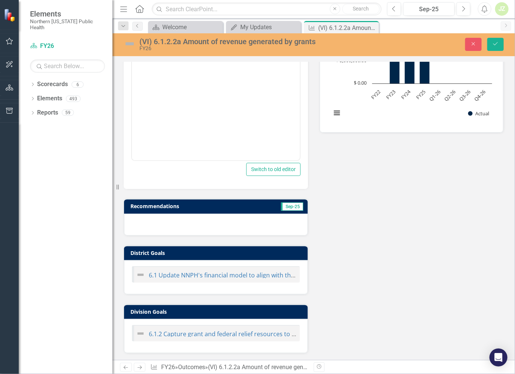
scroll to position [337, 0]
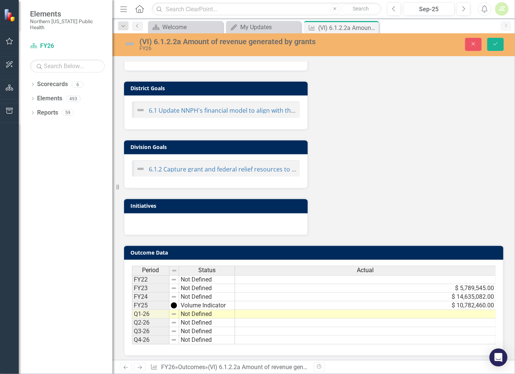
click at [277, 199] on td at bounding box center [365, 314] width 261 height 9
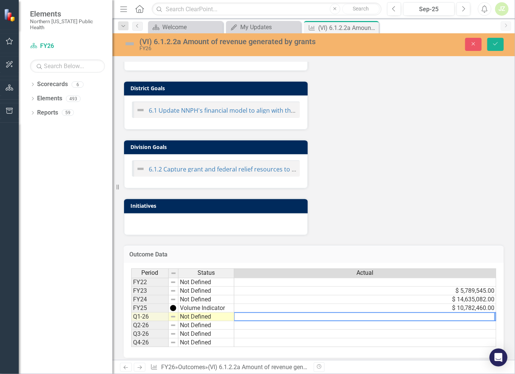
click at [455, 199] on textarea at bounding box center [364, 316] width 261 height 9
type textarea "1163590"
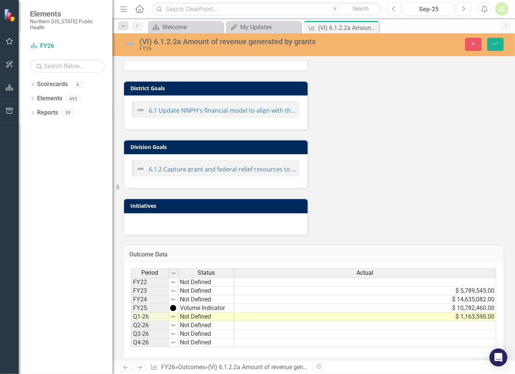
click at [133, 47] on img at bounding box center [130, 44] width 12 height 12
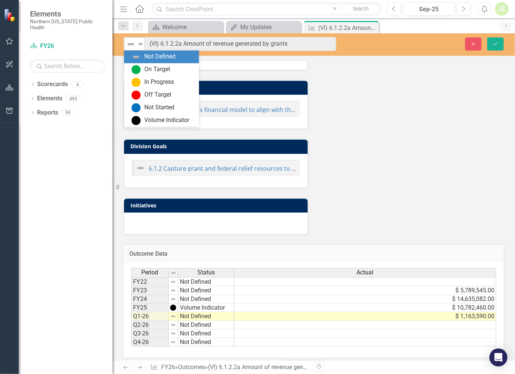
click at [139, 44] on icon "Expand" at bounding box center [140, 44] width 7 height 6
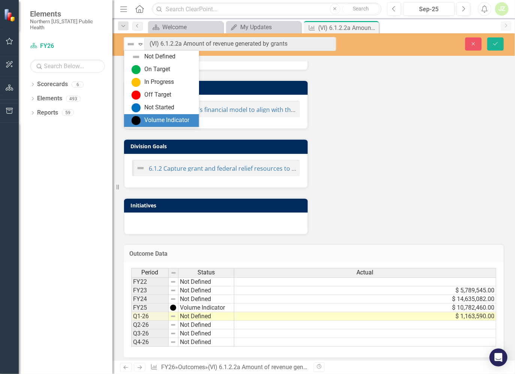
click at [149, 122] on div "Volume Indicator" at bounding box center [166, 120] width 45 height 9
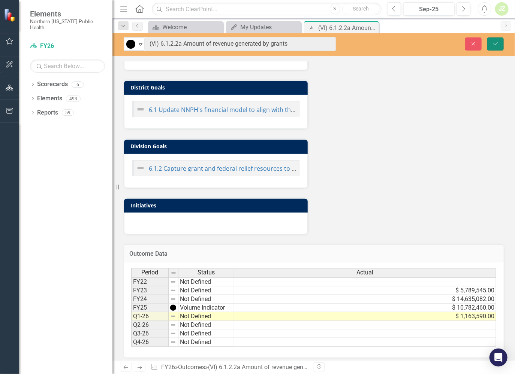
click at [455, 46] on icon "Save" at bounding box center [495, 43] width 7 height 5
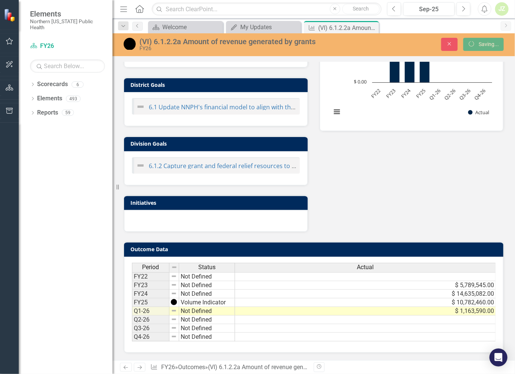
scroll to position [170, 0]
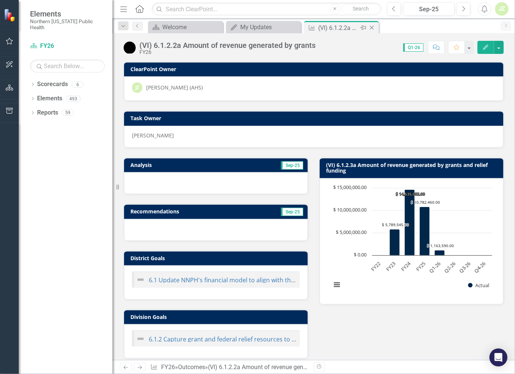
click at [372, 28] on icon "Close" at bounding box center [371, 28] width 7 height 6
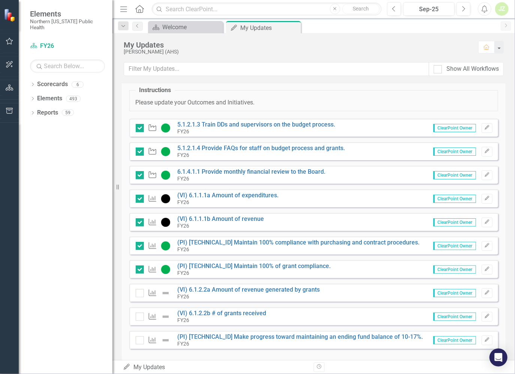
scroll to position [30, 0]
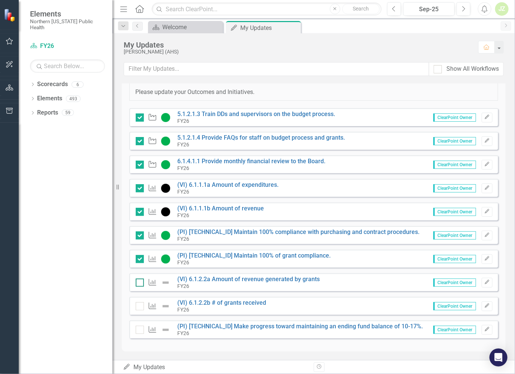
click at [139, 199] on input "checkbox" at bounding box center [138, 281] width 5 height 5
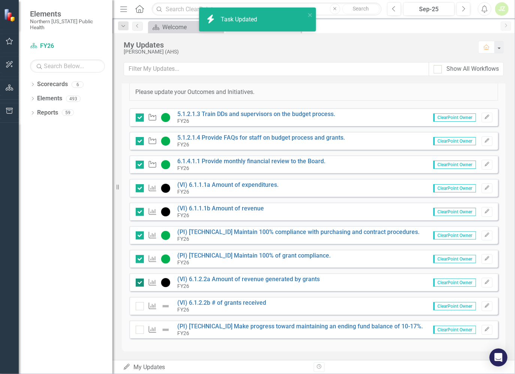
checkbox input "true"
click at [200, 199] on link "(VI) 6.1.2.2b # of grants received" at bounding box center [222, 302] width 89 height 7
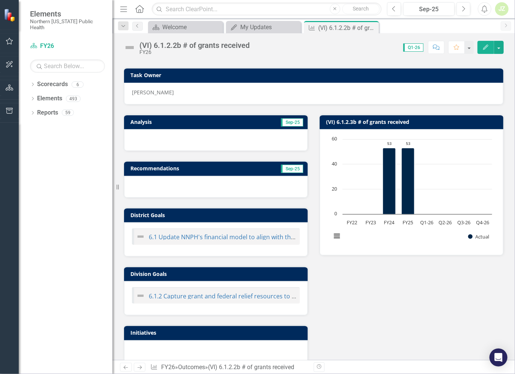
scroll to position [170, 0]
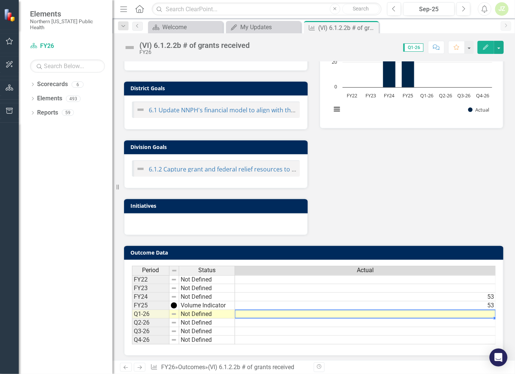
click at [342, 199] on td at bounding box center [365, 314] width 261 height 9
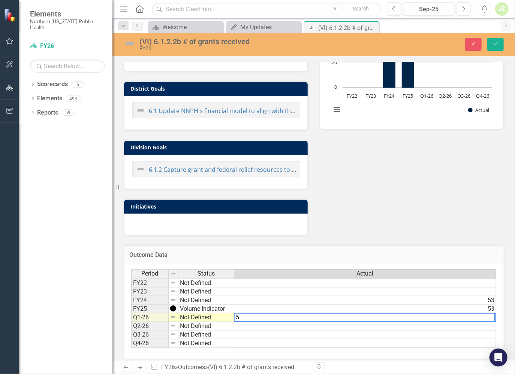
type textarea "53"
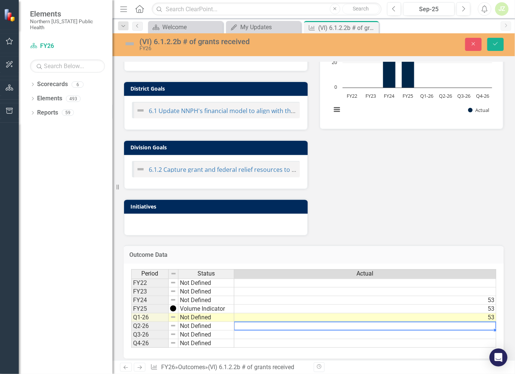
click at [131, 42] on img at bounding box center [130, 44] width 12 height 12
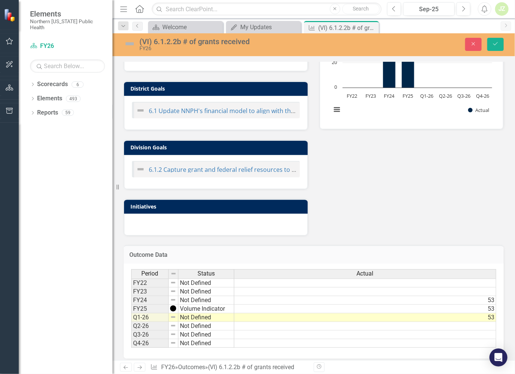
click at [131, 42] on img at bounding box center [130, 44] width 12 height 12
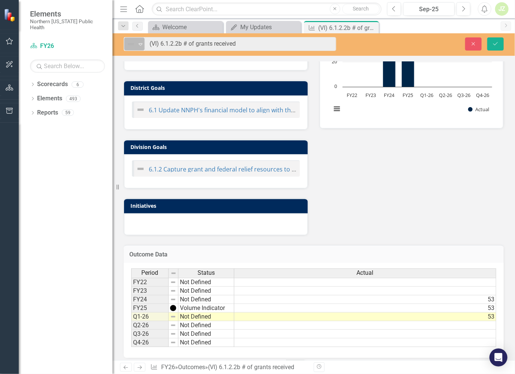
click at [140, 43] on icon at bounding box center [141, 44] width 4 height 2
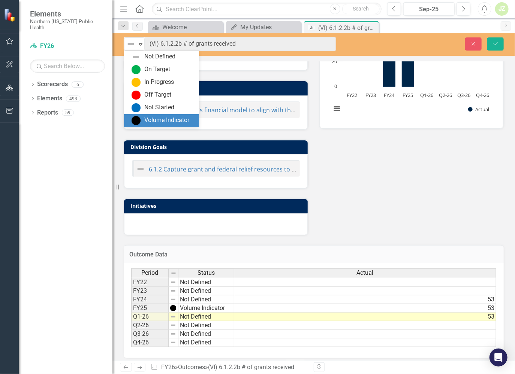
drag, startPoint x: 152, startPoint y: 121, endPoint x: 159, endPoint y: 118, distance: 8.1
click at [152, 121] on div "Volume Indicator" at bounding box center [166, 120] width 45 height 9
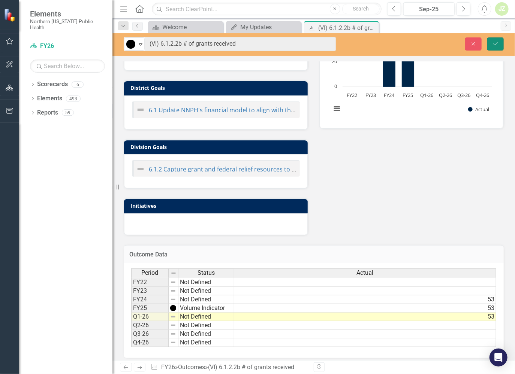
click at [455, 44] on button "Save" at bounding box center [495, 43] width 16 height 13
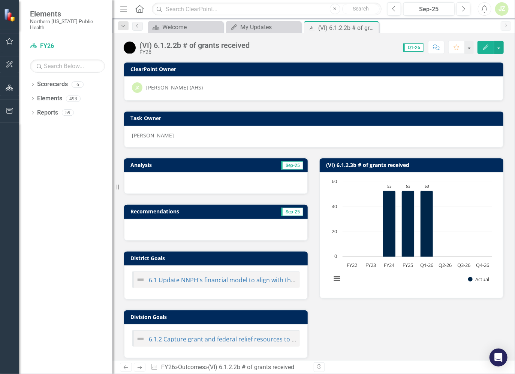
scroll to position [0, 0]
click at [373, 29] on icon at bounding box center [372, 28] width 4 height 4
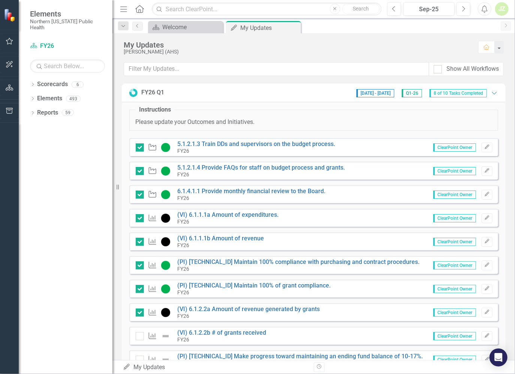
scroll to position [30, 0]
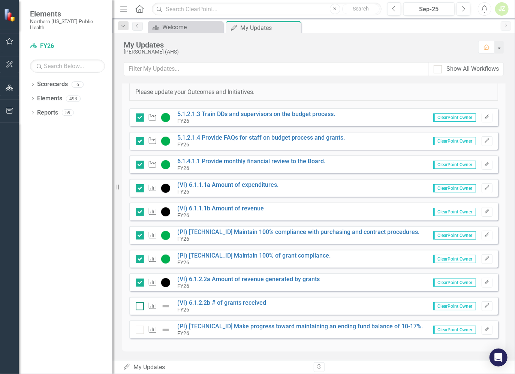
click at [139, 199] on input "checkbox" at bounding box center [138, 304] width 5 height 5
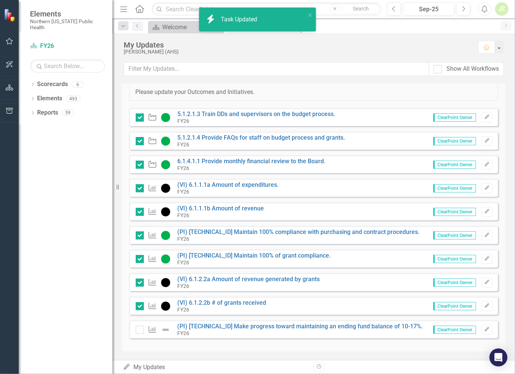
checkbox input "true"
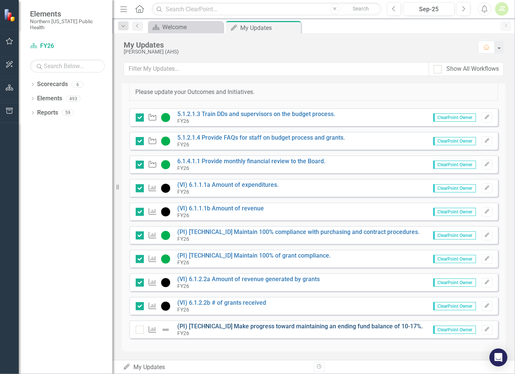
click at [330, 199] on link "(PI) [TECHNICAL_ID] Make progress toward maintaining an ending fund balance of …" at bounding box center [300, 326] width 245 height 7
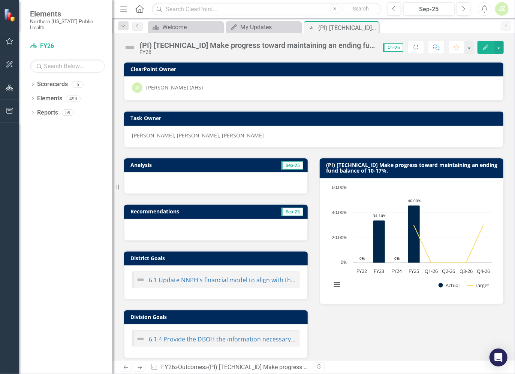
click at [243, 184] on div at bounding box center [216, 183] width 184 height 22
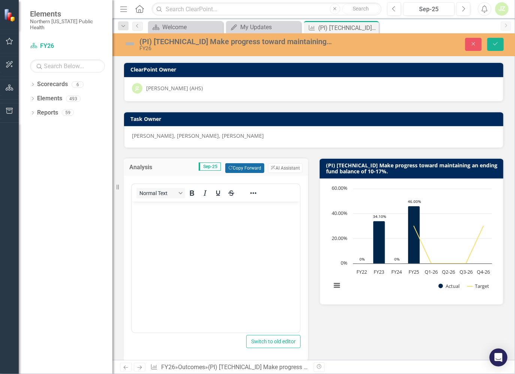
click at [253, 169] on button "Copy Forward Copy Forward" at bounding box center [244, 168] width 39 height 10
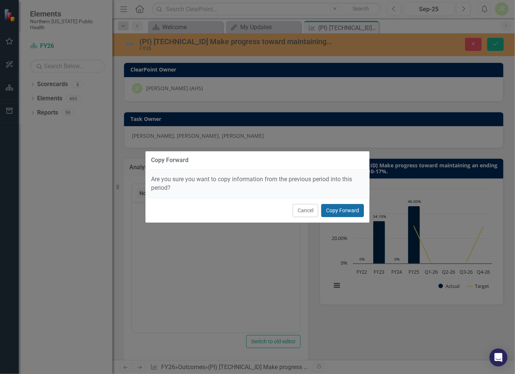
click at [341, 199] on button "Copy Forward" at bounding box center [342, 210] width 43 height 13
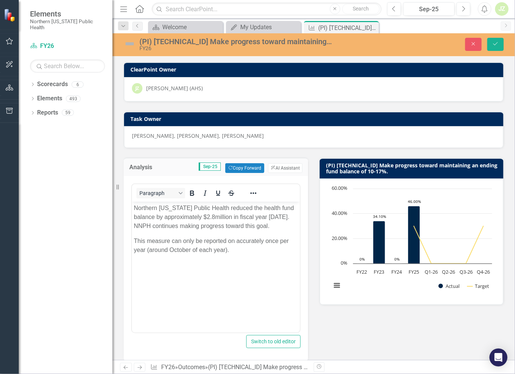
click at [233, 199] on p "Northern [US_STATE] Public Health reduced the health fund balance by approximat…" at bounding box center [215, 217] width 164 height 27
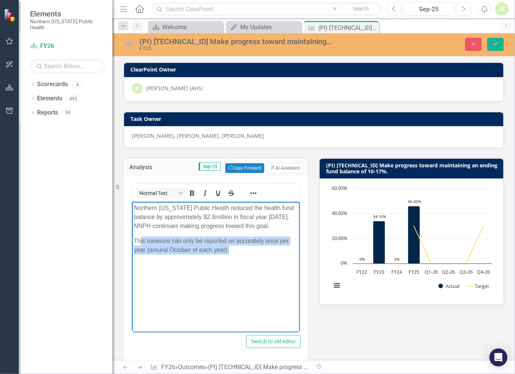
drag, startPoint x: 235, startPoint y: 251, endPoint x: 139, endPoint y: 238, distance: 96.7
click at [139, 199] on p "This measure can only be reported on accurately once per year (around October o…" at bounding box center [215, 246] width 164 height 18
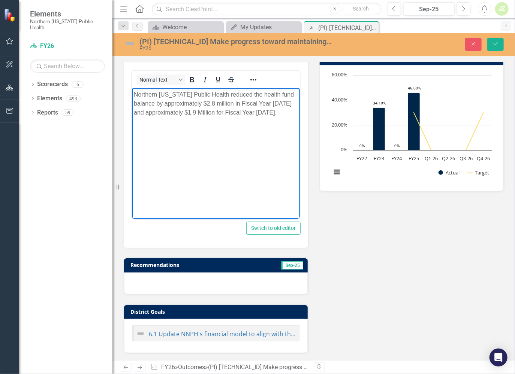
scroll to position [90, 0]
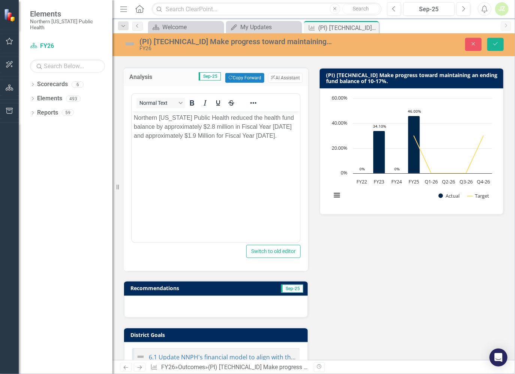
click at [326, 199] on div "Analysis Sep-25 Copy Forward Copy Forward ClearPoint AI AI Assistant Normal Tex…" at bounding box center [313, 276] width 391 height 437
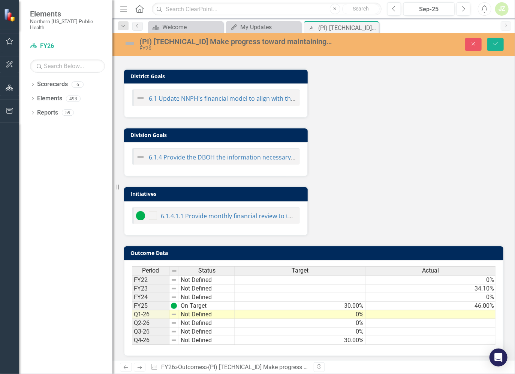
click at [393, 199] on td at bounding box center [430, 314] width 130 height 9
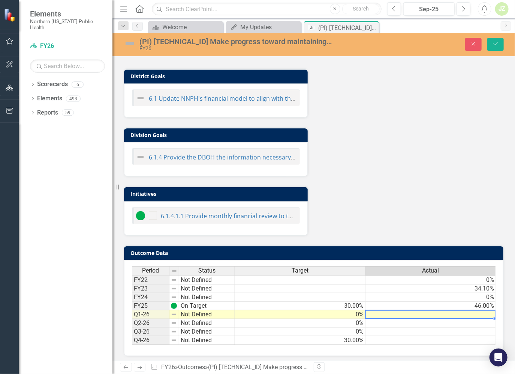
click at [393, 199] on td at bounding box center [430, 314] width 130 height 9
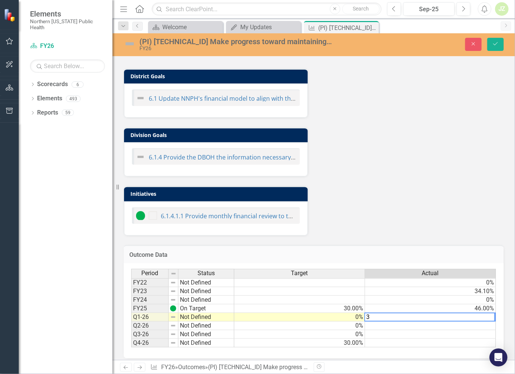
type textarea "36"
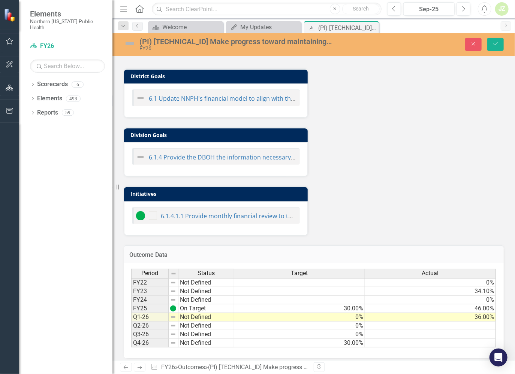
click at [132, 44] on img at bounding box center [130, 44] width 12 height 12
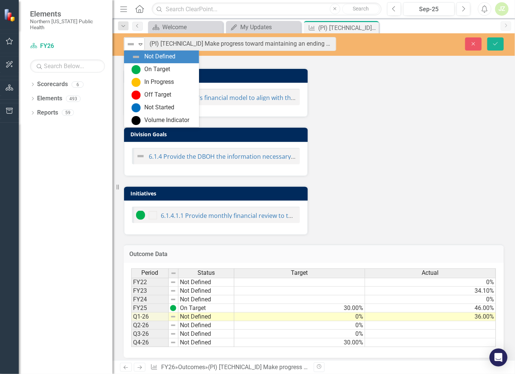
click at [140, 43] on icon "Expand" at bounding box center [140, 44] width 7 height 6
click at [148, 66] on div "On Target" at bounding box center [157, 69] width 26 height 9
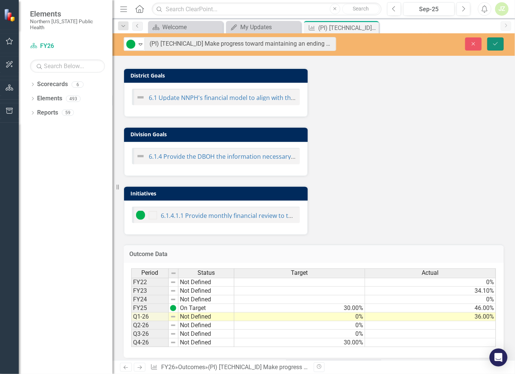
click at [455, 44] on button "Save" at bounding box center [495, 43] width 16 height 13
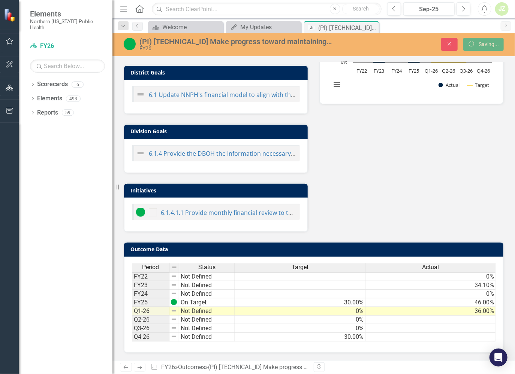
scroll to position [0, 0]
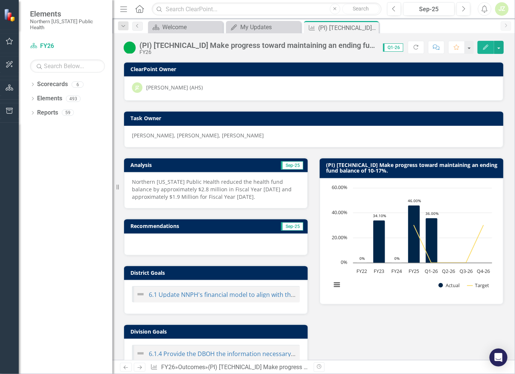
click at [0, 0] on icon "Close" at bounding box center [0, 0] width 0 height 0
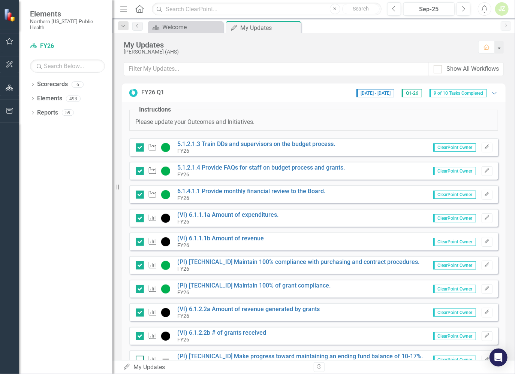
scroll to position [30, 0]
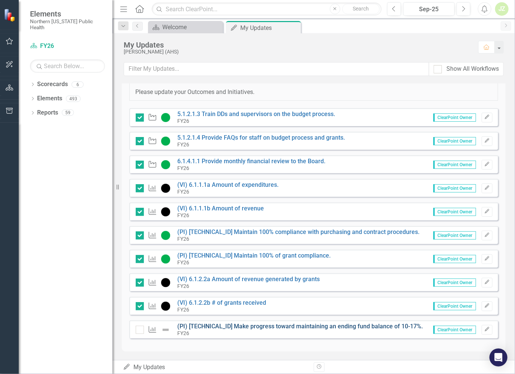
click at [233, 199] on link "(PI) [TECHNICAL_ID] Make progress toward maintaining an ending fund balance of …" at bounding box center [300, 326] width 245 height 7
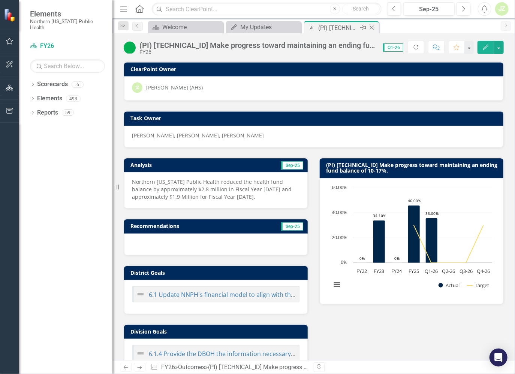
click at [370, 28] on icon "Close" at bounding box center [371, 28] width 7 height 6
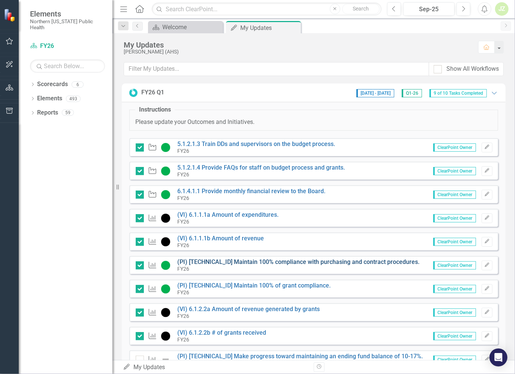
scroll to position [30, 0]
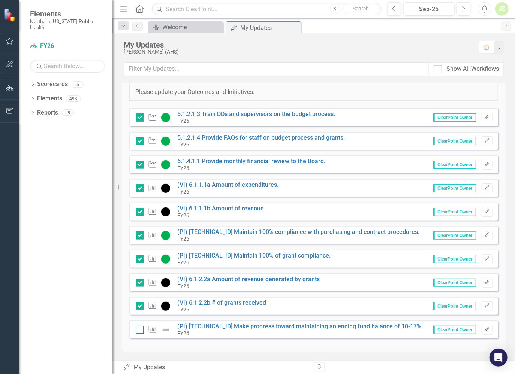
click at [141, 199] on div at bounding box center [140, 330] width 8 height 8
click at [140, 199] on input "checkbox" at bounding box center [138, 328] width 5 height 5
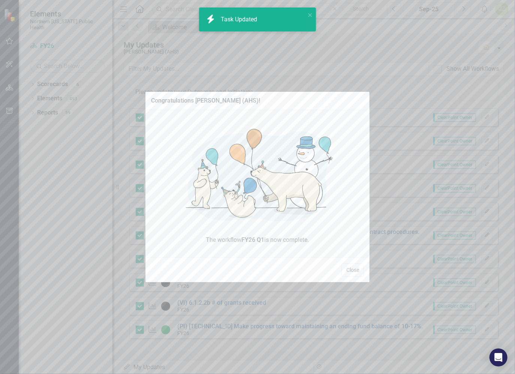
checkbox input "true"
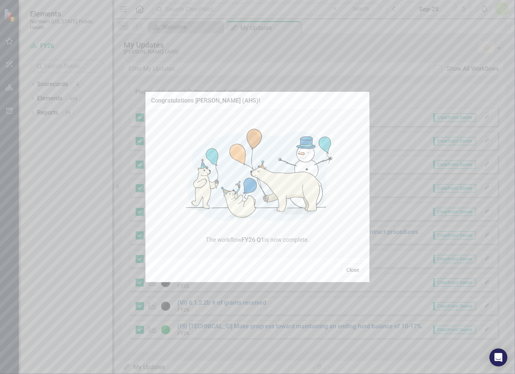
click at [351, 199] on button "Close" at bounding box center [352, 270] width 22 height 13
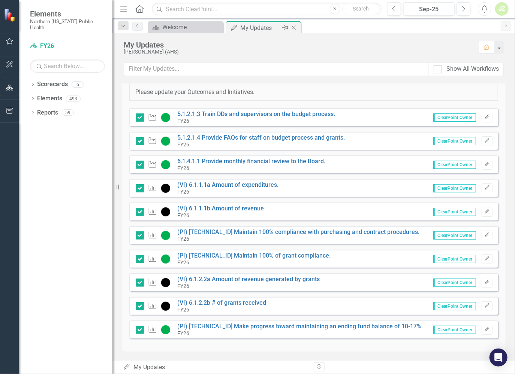
click at [294, 26] on icon "Close" at bounding box center [293, 28] width 7 height 6
